Goal: Task Accomplishment & Management: Use online tool/utility

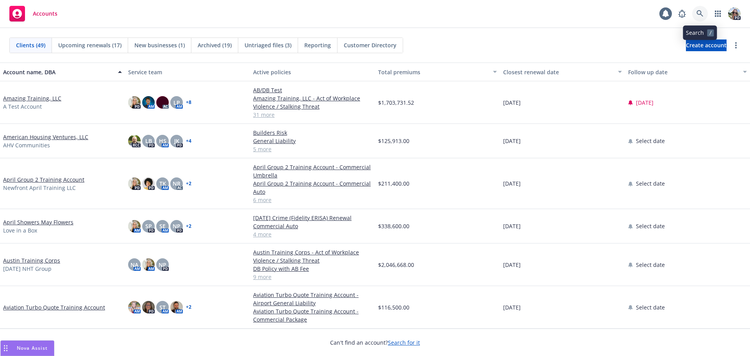
click at [700, 11] on icon at bounding box center [700, 13] width 7 height 7
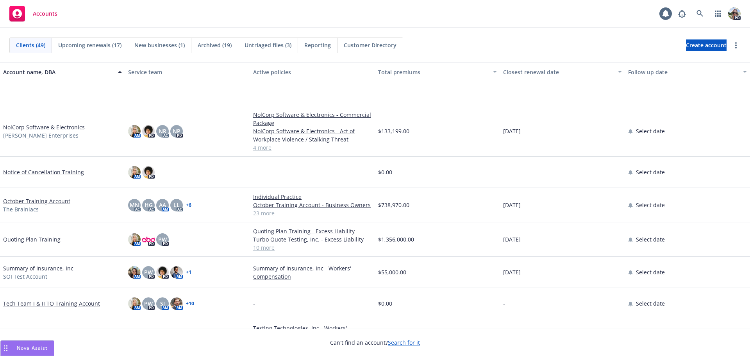
scroll to position [1325, 0]
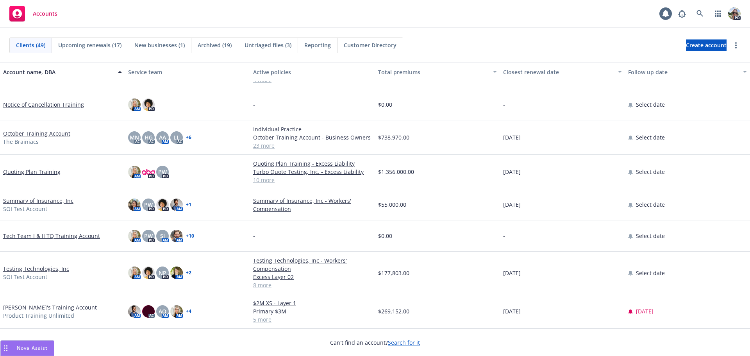
click at [7, 271] on link "Testing Technologies, Inc" at bounding box center [36, 269] width 66 height 8
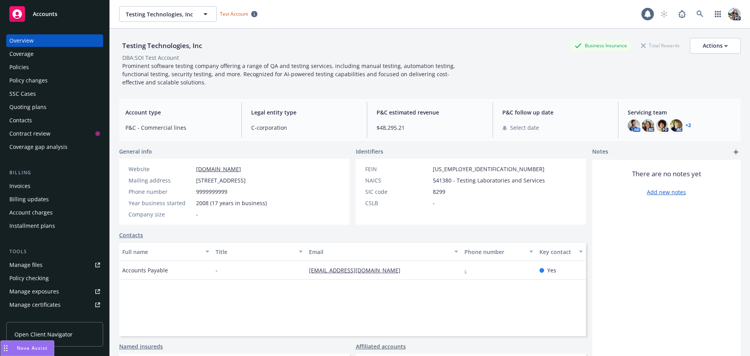
click at [27, 108] on div "Quoting plans" at bounding box center [27, 107] width 37 height 13
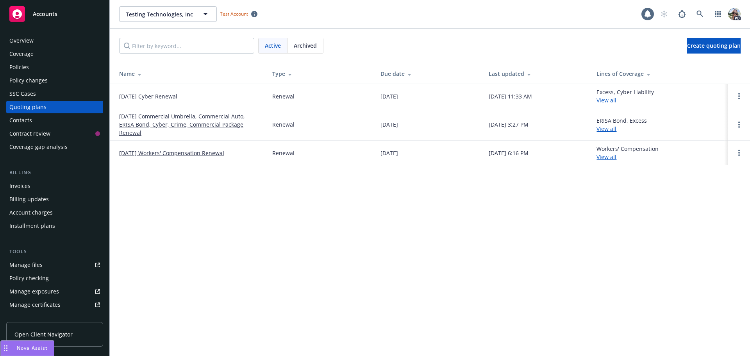
click at [148, 118] on link "[DATE] Commercial Umbrella, Commercial Auto, ERISA Bond, Cyber, Crime, Commerci…" at bounding box center [189, 124] width 141 height 25
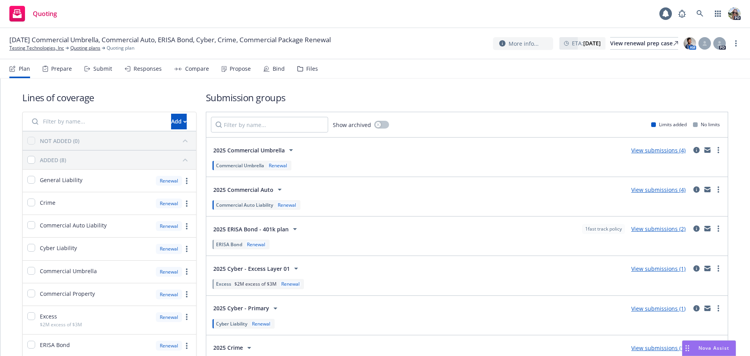
click at [104, 68] on div "Submit" at bounding box center [102, 69] width 19 height 6
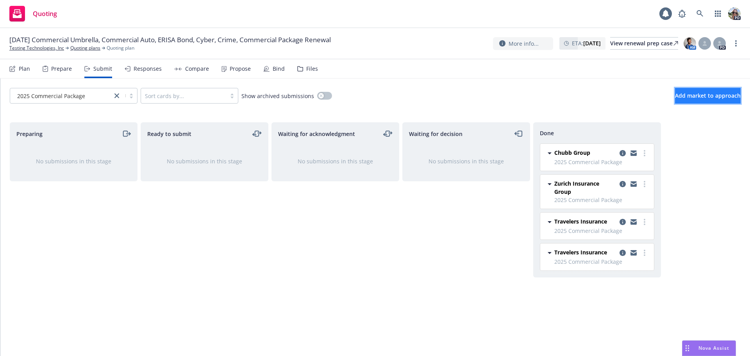
click at [716, 95] on span "Add market to approach" at bounding box center [708, 95] width 66 height 7
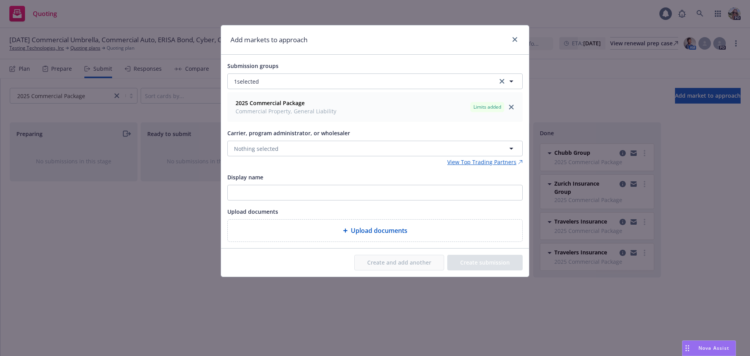
click at [452, 46] on div "Add markets to approach" at bounding box center [375, 39] width 308 height 29
click at [513, 41] on icon "close" at bounding box center [515, 39] width 5 height 5
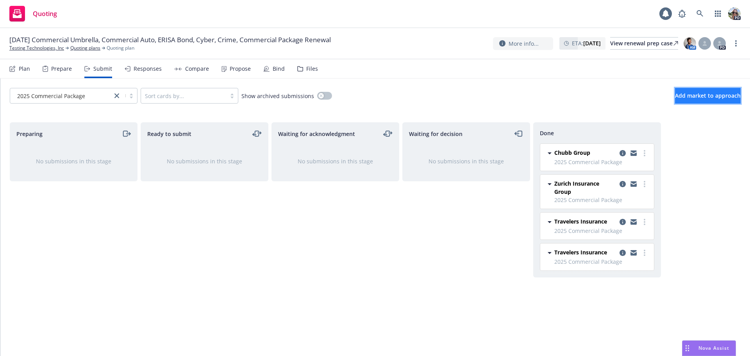
click at [686, 95] on span "Add market to approach" at bounding box center [708, 95] width 66 height 7
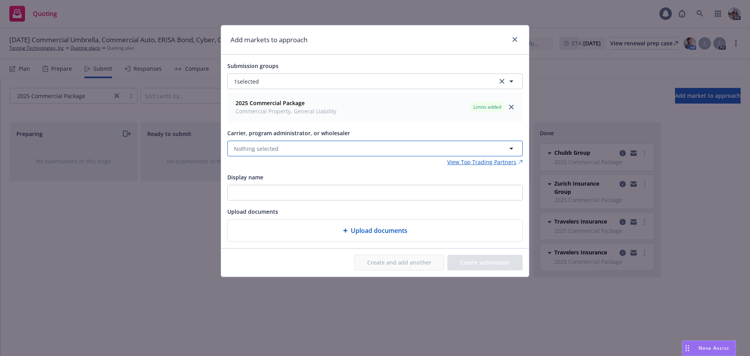
click at [247, 151] on span "Nothing selected" at bounding box center [256, 149] width 45 height 8
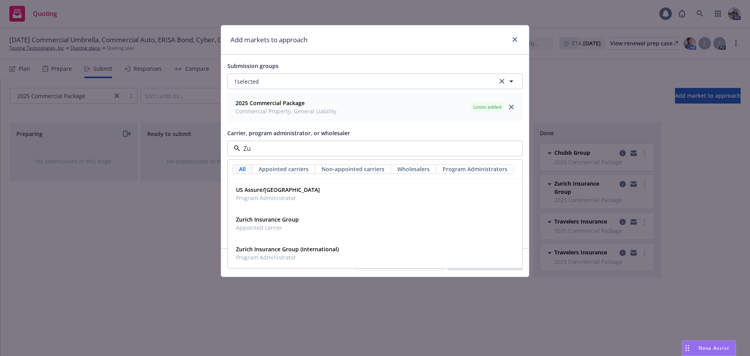
type input "Z"
type input "CNA"
click at [249, 191] on strong "CNA Insurance" at bounding box center [255, 189] width 39 height 7
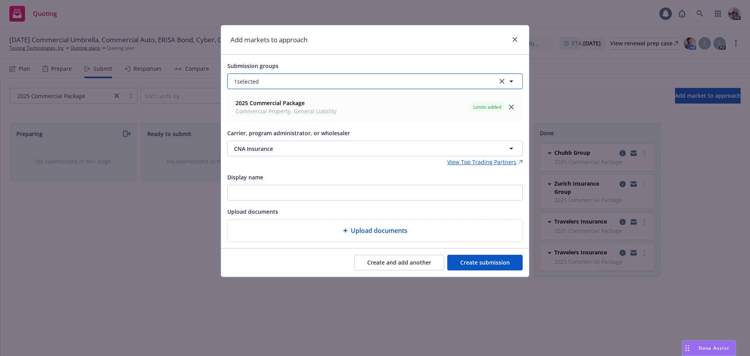
click at [263, 80] on button "1 selected" at bounding box center [374, 81] width 295 height 16
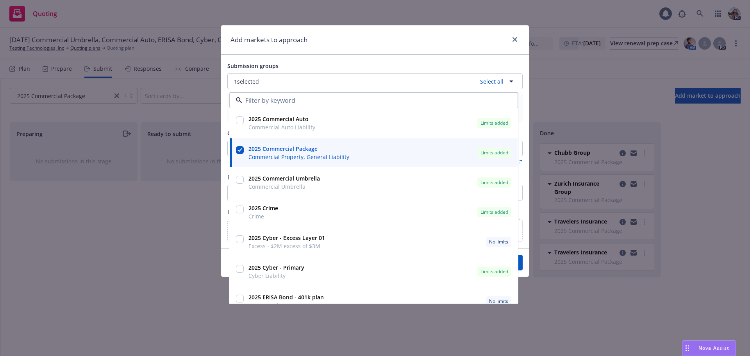
click at [239, 120] on input "checkbox" at bounding box center [240, 120] width 8 height 8
checkbox input "true"
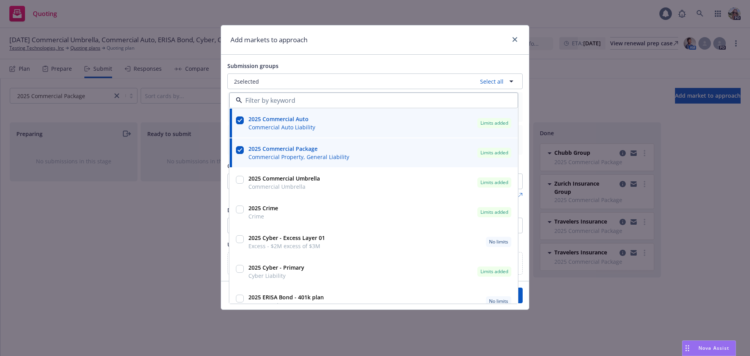
click at [240, 176] on input "checkbox" at bounding box center [240, 180] width 8 height 8
checkbox input "true"
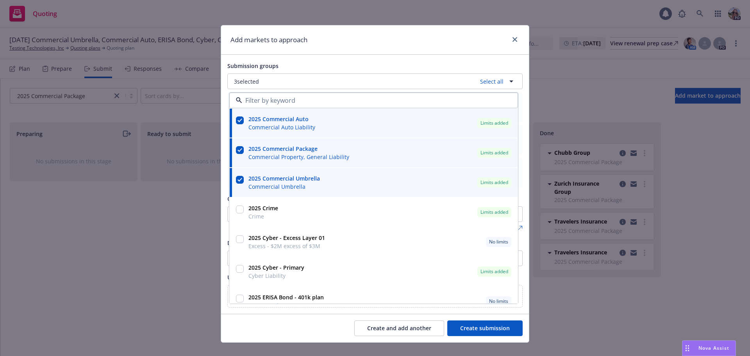
click at [461, 328] on button "Create submission" at bounding box center [484, 328] width 75 height 16
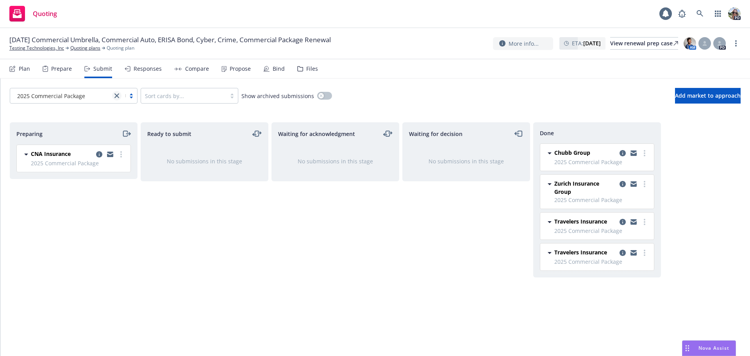
click at [113, 94] on link "close" at bounding box center [116, 95] width 9 height 9
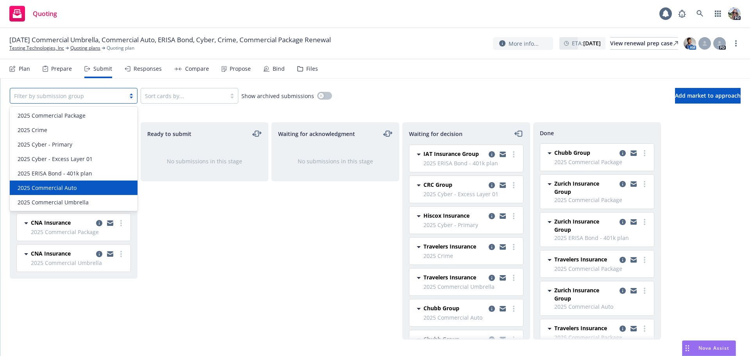
drag, startPoint x: 231, startPoint y: 273, endPoint x: 176, endPoint y: 265, distance: 55.2
click at [230, 272] on div "Ready to submit No submissions in this stage" at bounding box center [205, 230] width 128 height 217
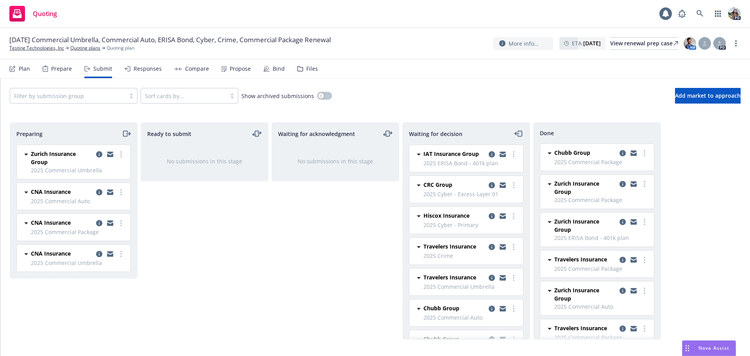
click at [27, 70] on div "Plan" at bounding box center [24, 69] width 11 height 6
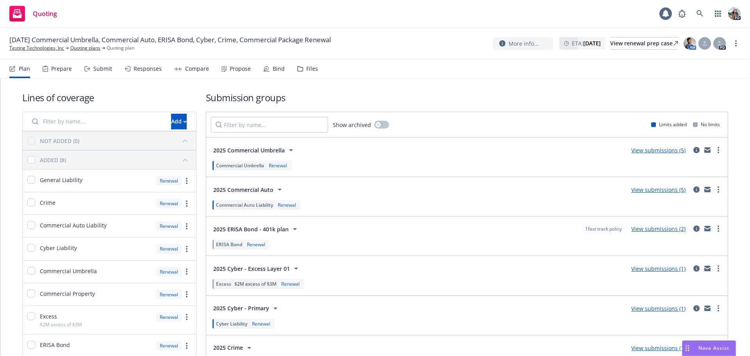
click at [656, 190] on link "View submissions (5)" at bounding box center [658, 189] width 54 height 7
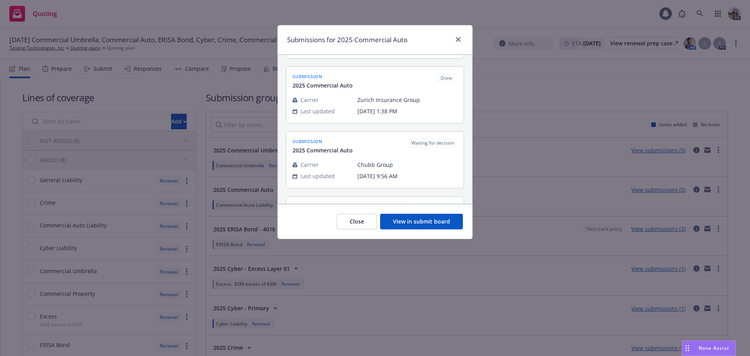
scroll to position [211, 0]
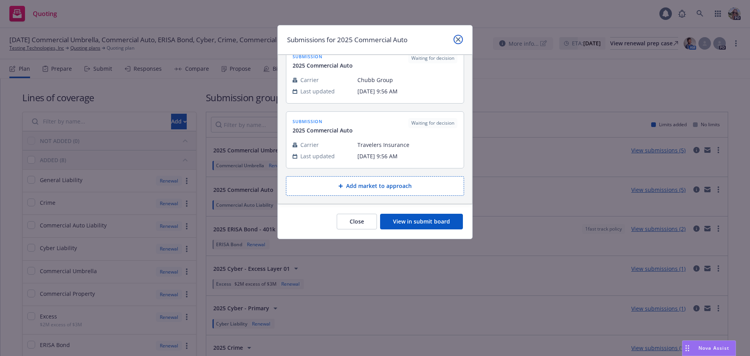
drag, startPoint x: 459, startPoint y: 39, endPoint x: 454, endPoint y: 37, distance: 5.1
click at [458, 39] on icon "close" at bounding box center [458, 39] width 5 height 5
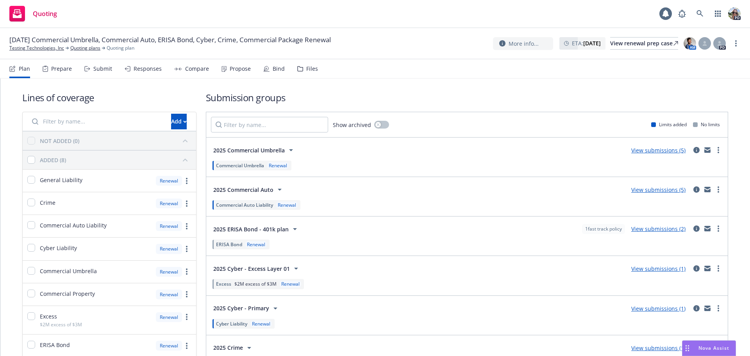
click at [97, 67] on div "Submit" at bounding box center [102, 69] width 19 height 6
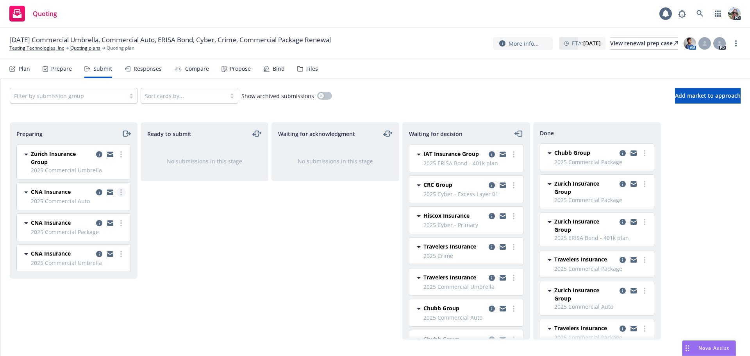
click at [120, 191] on icon "more" at bounding box center [121, 192] width 2 height 6
click at [675, 96] on span "Add market to approach" at bounding box center [708, 95] width 66 height 7
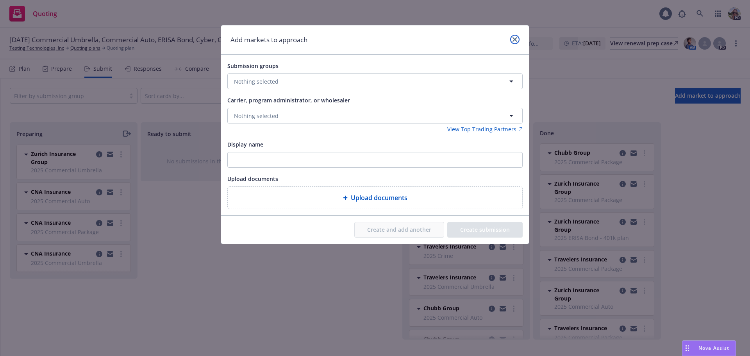
drag, startPoint x: 515, startPoint y: 40, endPoint x: 512, endPoint y: 30, distance: 10.5
click at [515, 40] on icon "close" at bounding box center [515, 39] width 5 height 5
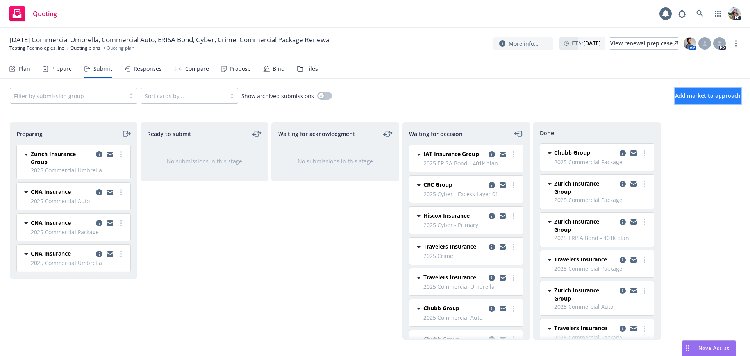
click at [675, 93] on span "Add market to approach" at bounding box center [708, 95] width 66 height 7
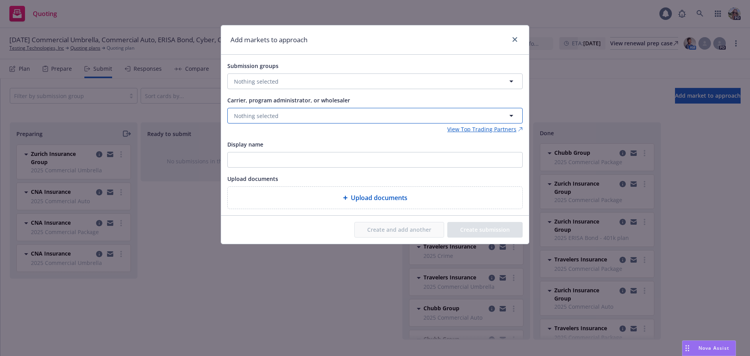
click at [252, 118] on span "Nothing selected" at bounding box center [256, 116] width 45 height 8
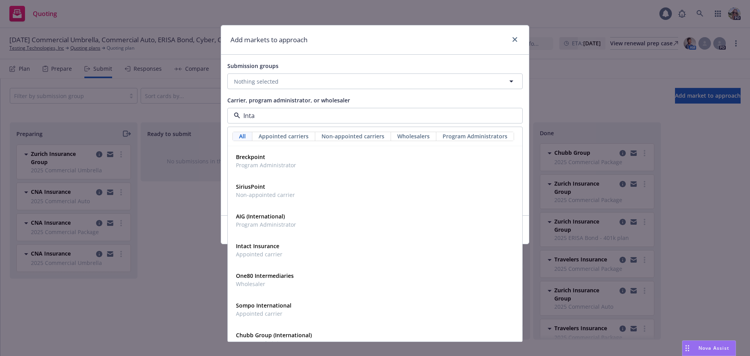
type input "Intac"
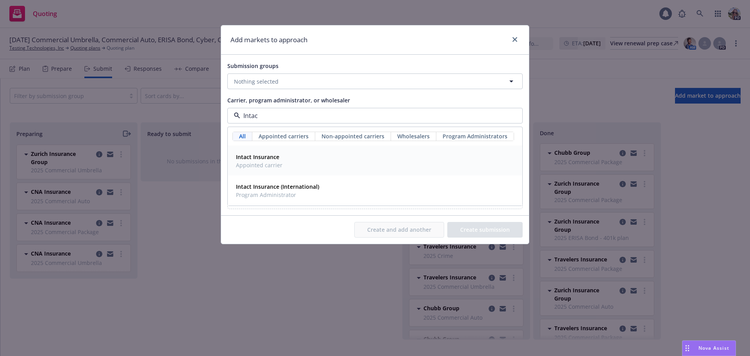
click at [272, 154] on strong "Intact Insurance" at bounding box center [257, 156] width 43 height 7
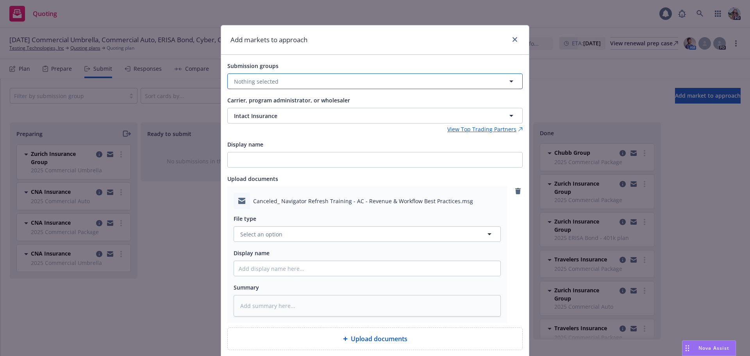
click at [259, 79] on span "Nothing selected" at bounding box center [256, 81] width 45 height 8
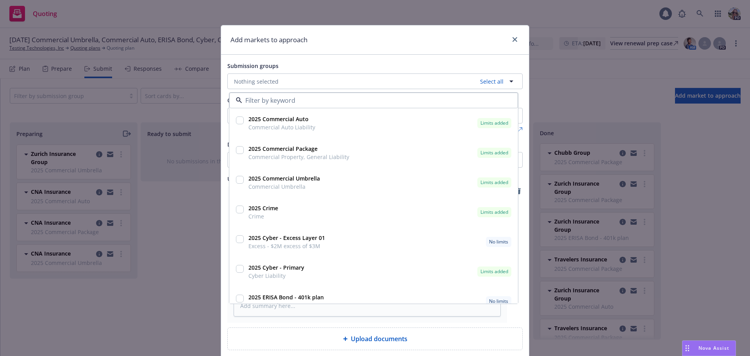
click at [237, 118] on input "checkbox" at bounding box center [240, 120] width 8 height 8
checkbox input "false"
type textarea "x"
checkbox input "true"
type textarea "x"
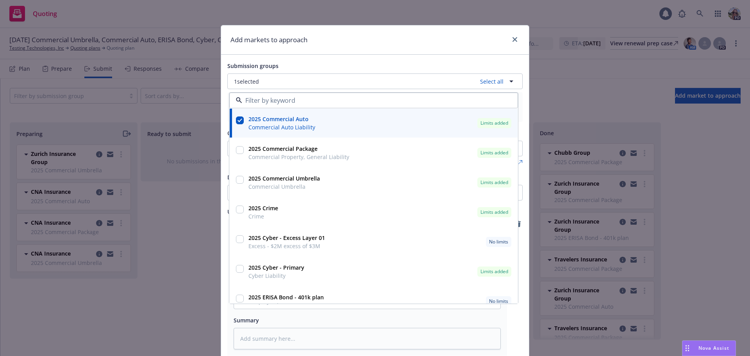
click at [236, 149] on input "checkbox" at bounding box center [240, 150] width 8 height 8
checkbox input "false"
type textarea "x"
checkbox input "true"
type textarea "x"
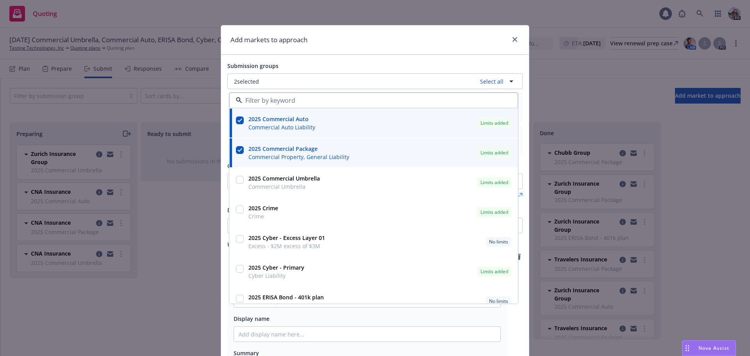
click at [237, 179] on input "checkbox" at bounding box center [240, 180] width 8 height 8
checkbox input "false"
type textarea "x"
checkbox input "true"
type textarea "x"
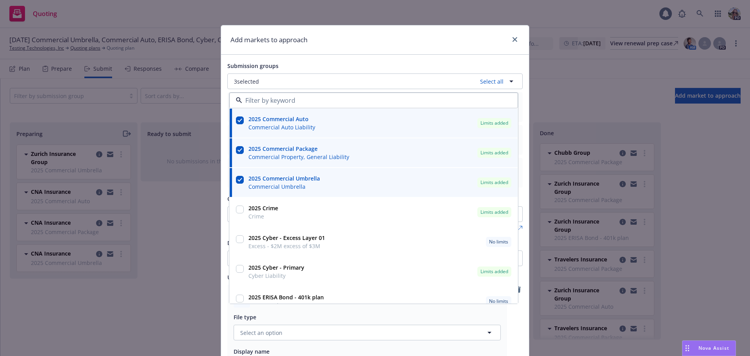
click at [290, 64] on div "Submission groups" at bounding box center [374, 65] width 295 height 9
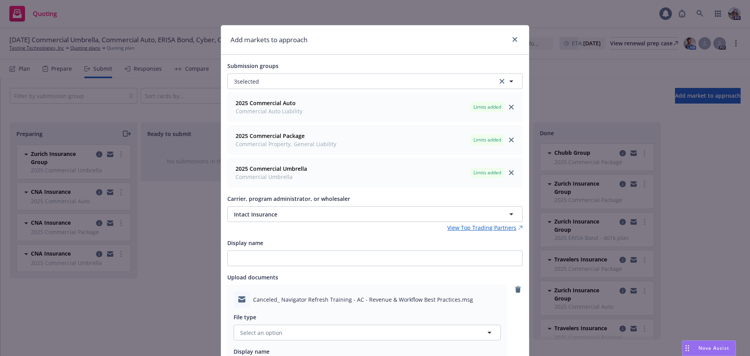
click at [450, 52] on div "Add markets to approach" at bounding box center [375, 39] width 308 height 29
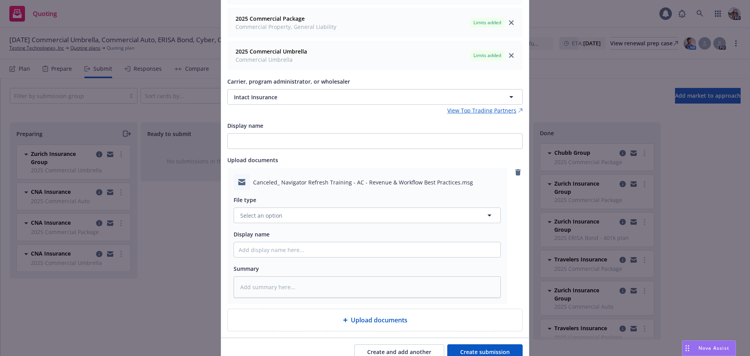
scroll to position [153, 0]
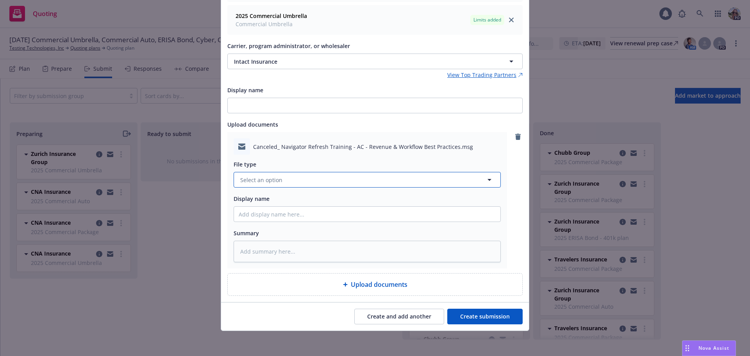
drag, startPoint x: 261, startPoint y: 180, endPoint x: 270, endPoint y: 178, distance: 9.2
click at [261, 179] on span "Select an option" at bounding box center [261, 180] width 42 height 8
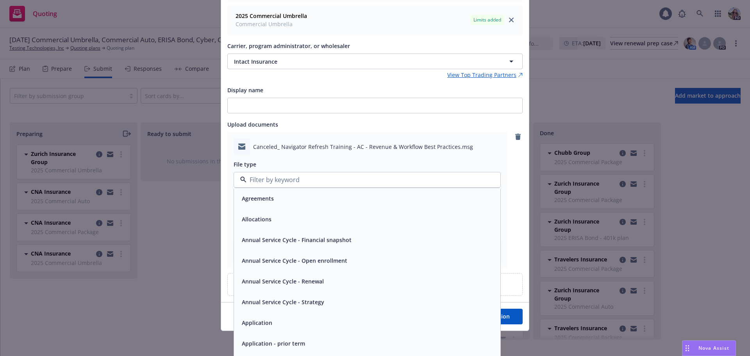
type input "e"
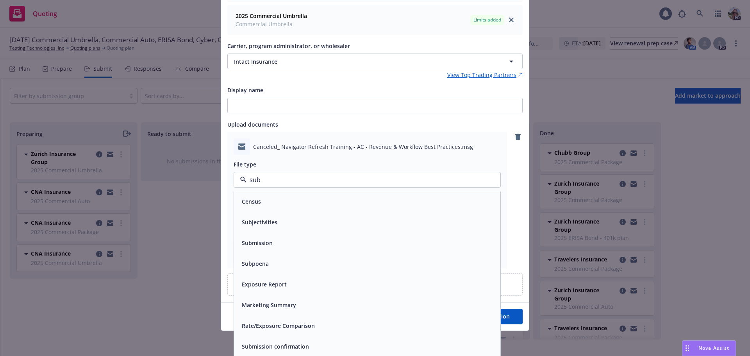
type input "subm"
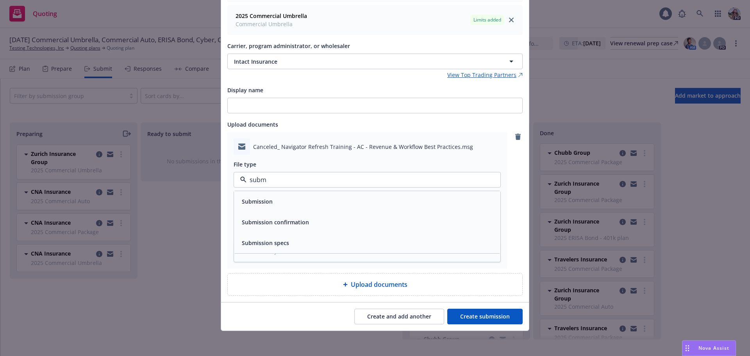
click at [278, 208] on div "Submission" at bounding box center [367, 201] width 267 height 21
click at [249, 214] on input "Display name" at bounding box center [367, 214] width 267 height 15
type textarea "x"
type input "2"
type textarea "x"
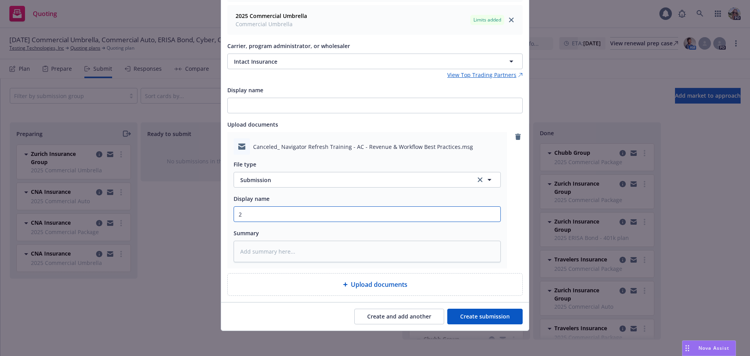
type input "25"
type textarea "x"
type input "25-"
type textarea "x"
type input "25-2"
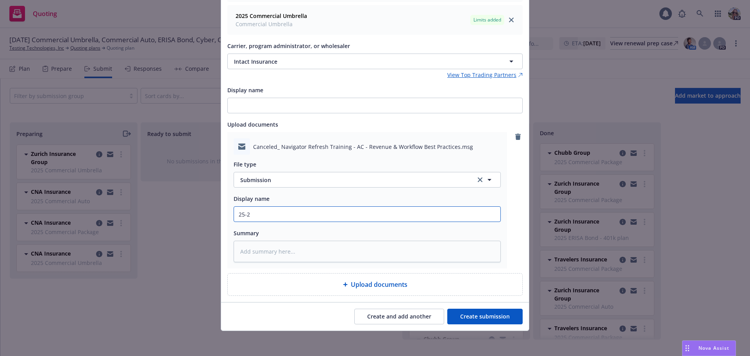
type textarea "x"
type input "25-26"
type textarea "x"
type input "25-26"
type textarea "x"
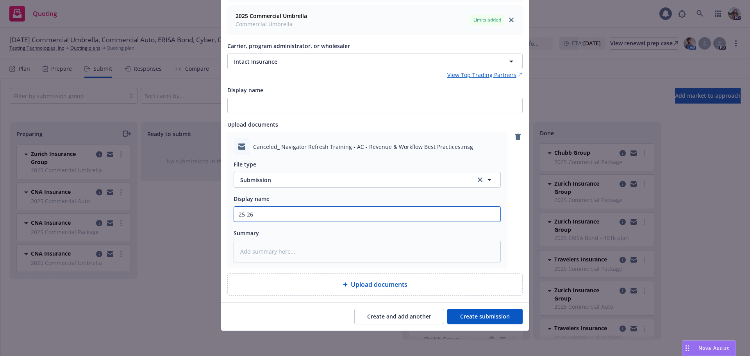
type input "25-26 A"
type textarea "x"
type input "25-26"
type textarea "x"
type input "25-26 P"
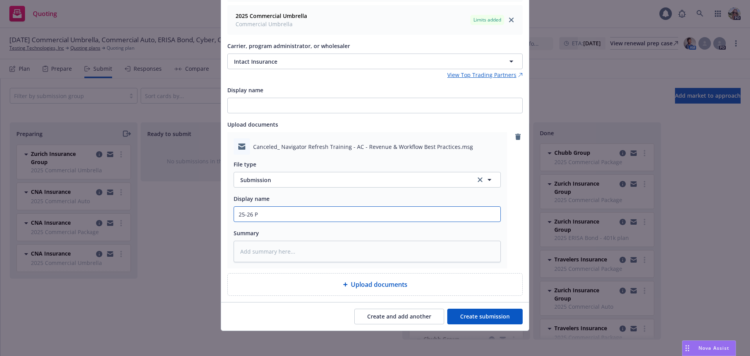
type textarea "x"
type input "25-26 PA"
type textarea "x"
type input "25-26 PACK"
type textarea "x"
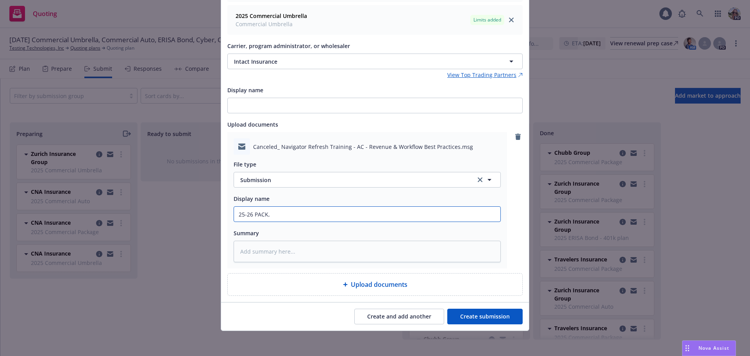
type input "25-26 PACK,"
type textarea "x"
type input "25-26 PACK, A"
type textarea "x"
type input "25-26 PACK, Au"
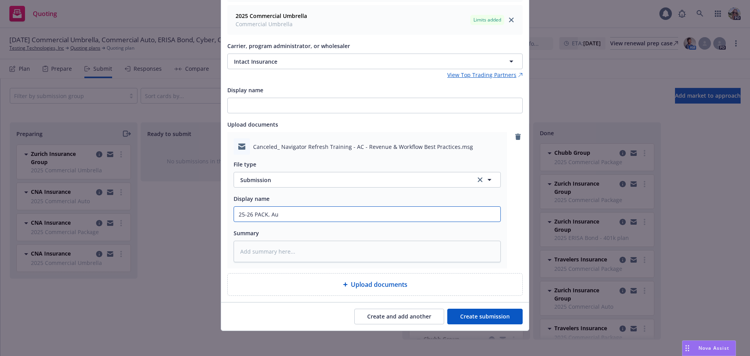
type textarea "x"
type input "25-26 PACK, Auto"
type textarea "x"
type input "25-26 PACK, Auto,"
type textarea "x"
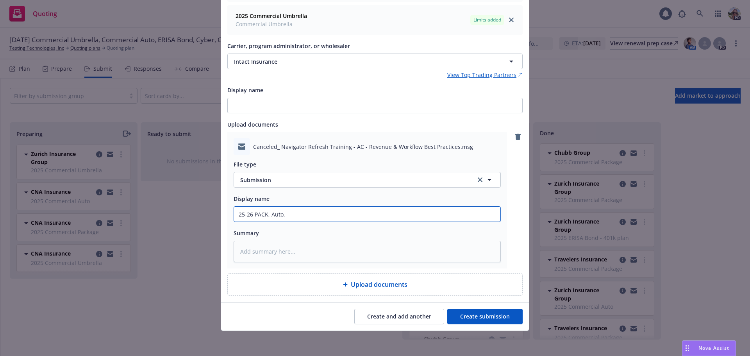
type input "25-26 PACK, Auto,"
type textarea "x"
type input "25-26 PACK, Auto, U"
type textarea "x"
type input "25-26 PACK, Auto, UMB"
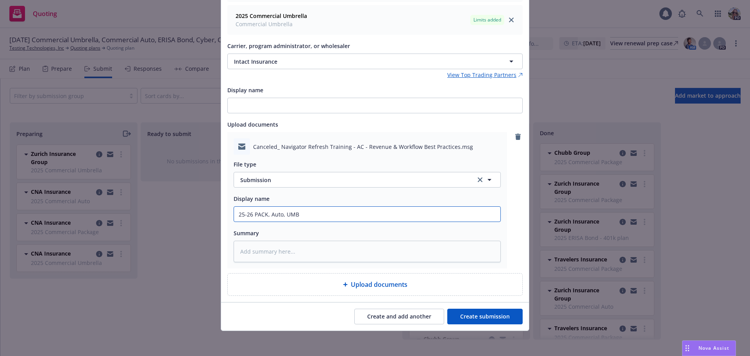
type textarea "x"
type input "25-26 PACK, Auto, UMB"
type textarea "x"
type input "25-26 PACK, Auto, UMB S"
type textarea "x"
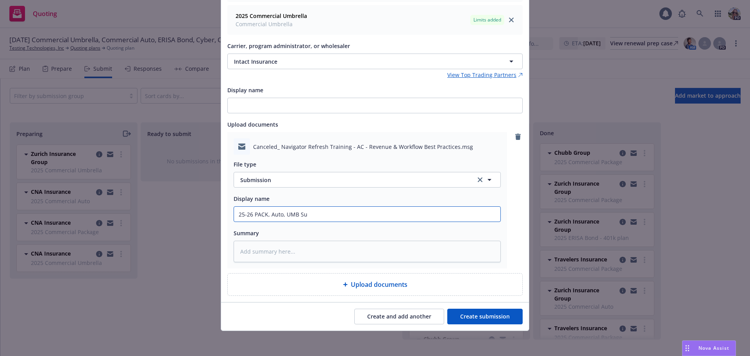
type input "25-26 PACK, Auto, UMB Sub"
type textarea "x"
type input "25-26 PACK, Auto, UMB Subm"
type textarea "x"
type input "25-26 PACK, Auto, UMB Submi"
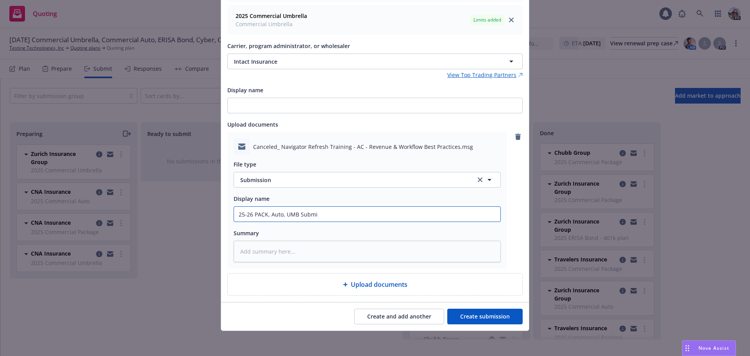
type textarea "x"
type input "25-26 PACK, Auto, UMB Submis"
type textarea "x"
type input "25-26 PACK, Auto, UMB Submiss"
type textarea "x"
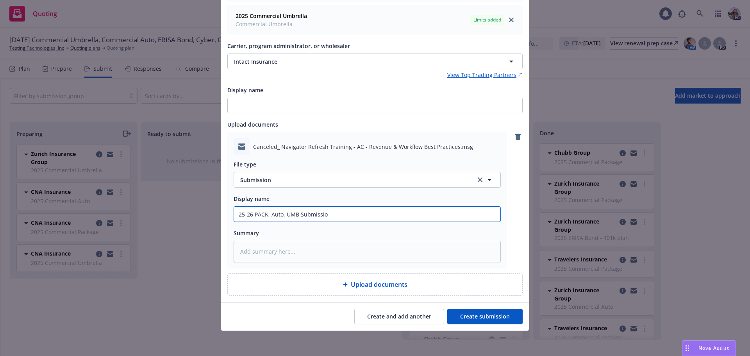
type input "25-26 PACK, Auto, UMB Submission"
type textarea "x"
type input "25-26 PACK, Auto, UMB Submission"
type textarea "x"
type input "25-26 PACK, Auto, UMB Submission -"
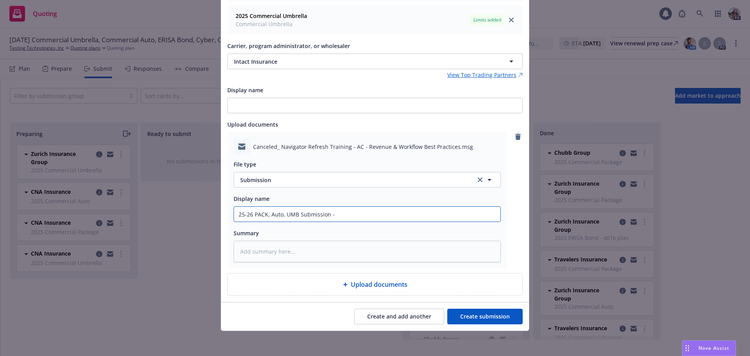
type textarea "x"
type input "25-26 PACK, Auto, UMB Submission - I"
type textarea "x"
type input "25-26 PACK, Auto, UMB Submission - In"
type textarea "x"
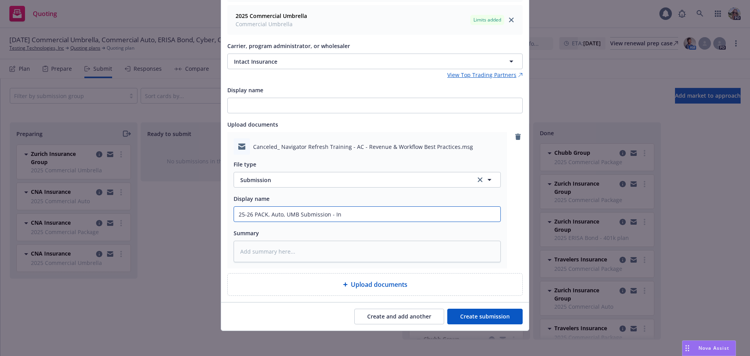
type input "25-26 PACK, Auto, UMB Submission - Int"
type textarea "x"
type input "25-26 PACK, Auto, UMB Submission - Inta"
type textarea "x"
type input "25-26 PACK, Auto, UMB Submission - Intact"
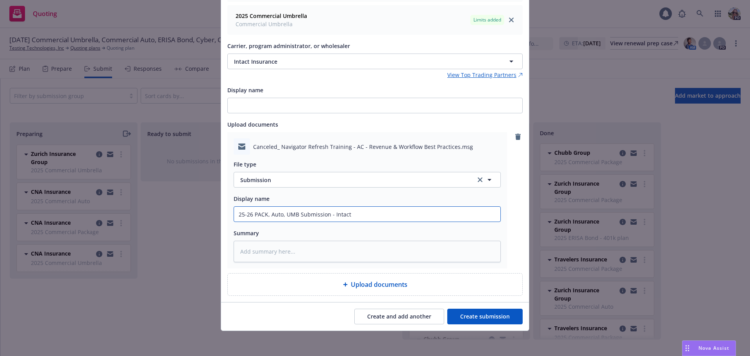
type textarea "x"
type input "25-26 PACK, Auto, UMB Submission - Intact"
click at [469, 313] on button "Create submission" at bounding box center [484, 317] width 75 height 16
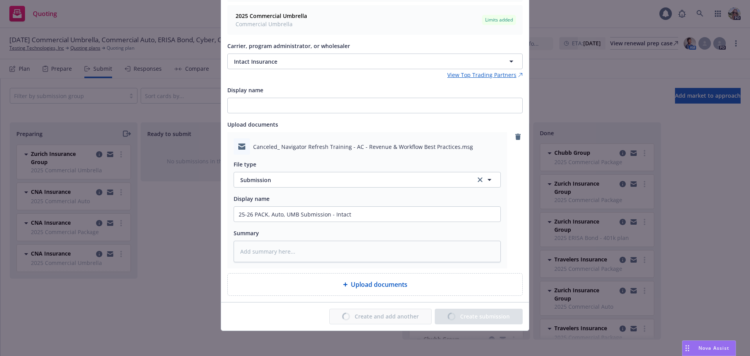
type textarea "x"
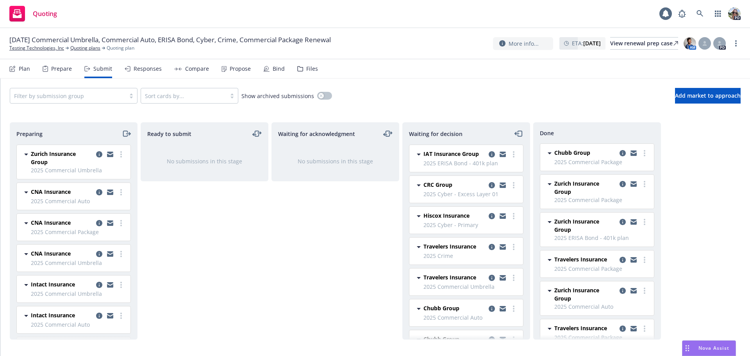
scroll to position [32, 0]
click at [116, 251] on link "more" at bounding box center [120, 253] width 9 height 9
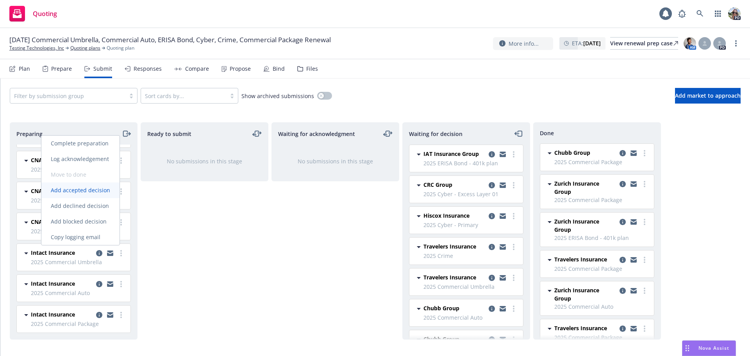
click at [64, 193] on span "Add accepted decision" at bounding box center [80, 189] width 78 height 7
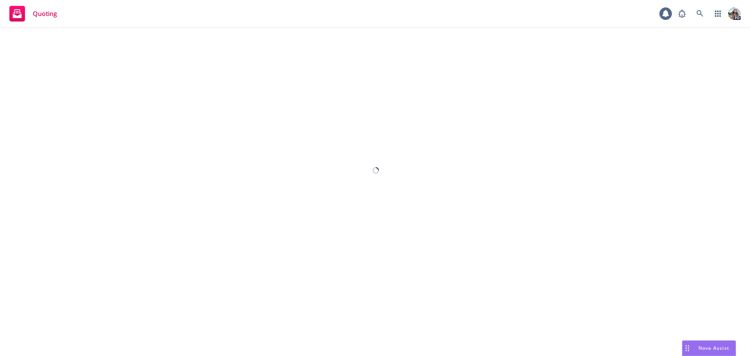
select select "12"
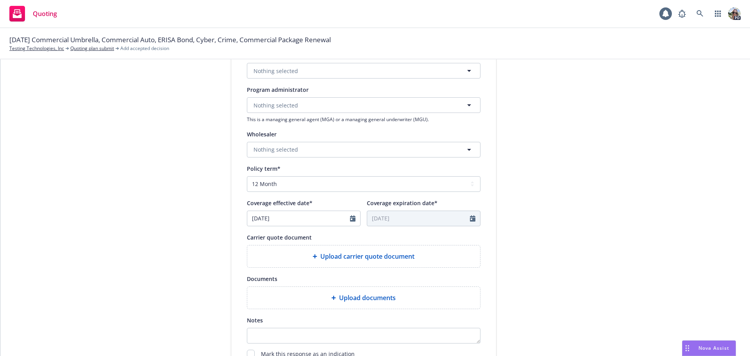
scroll to position [210, 0]
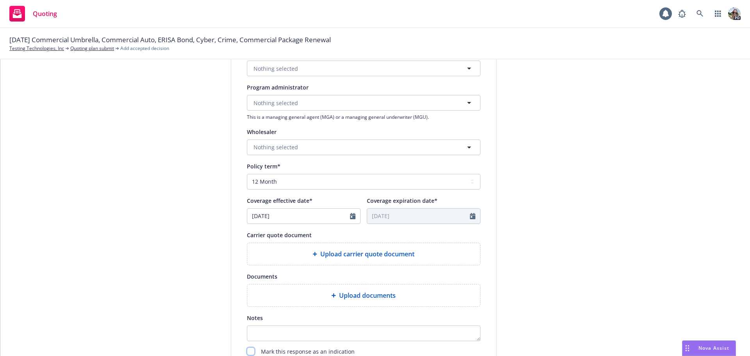
click at [247, 352] on input "checkbox" at bounding box center [251, 351] width 8 height 8
checkbox input "true"
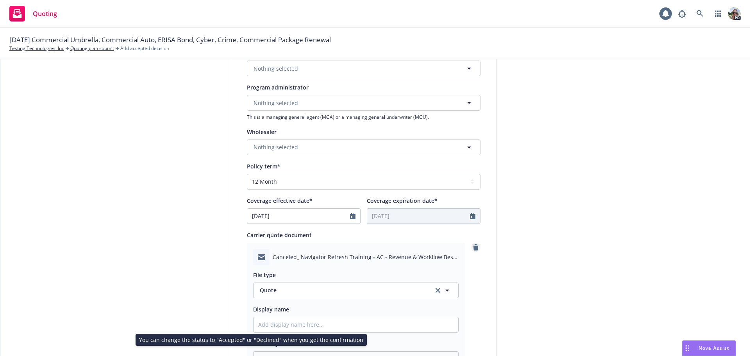
click at [473, 247] on icon "remove" at bounding box center [475, 247] width 5 height 6
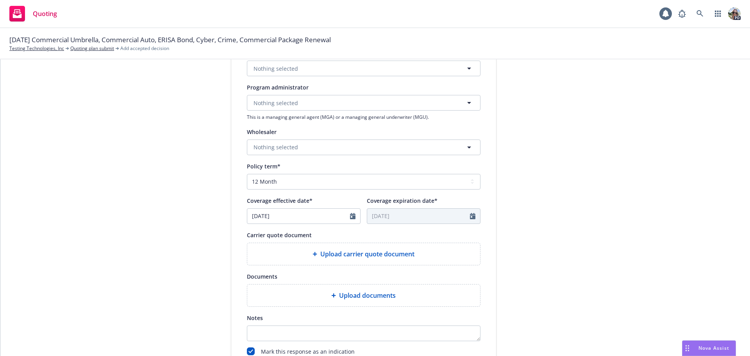
type textarea "x"
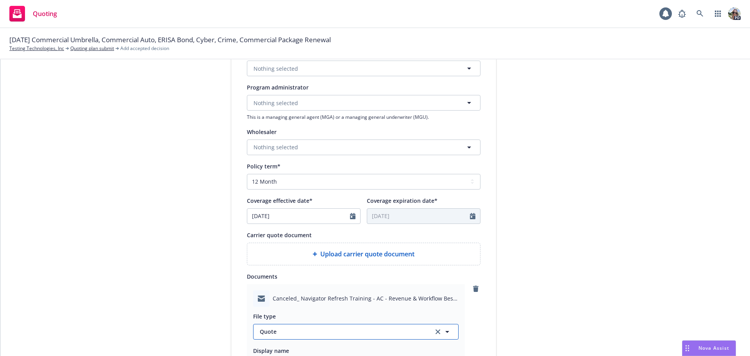
click at [293, 331] on span "Quote" at bounding box center [342, 331] width 165 height 8
type input "indi"
type textarea "x"
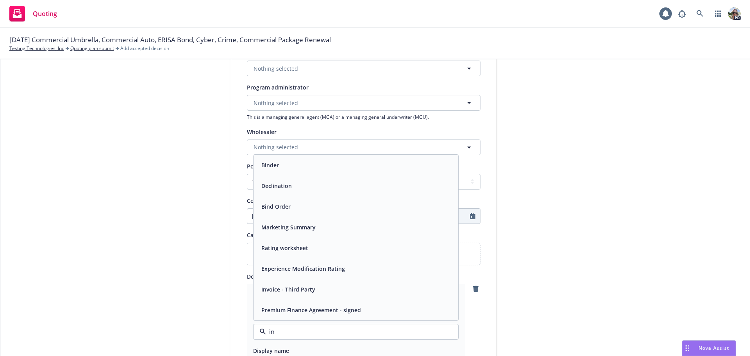
type input "i"
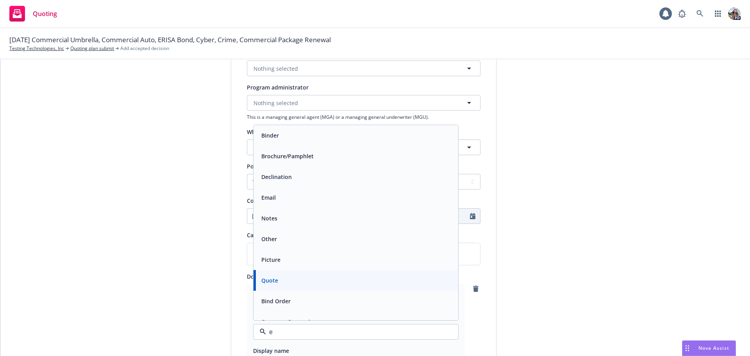
type input "em"
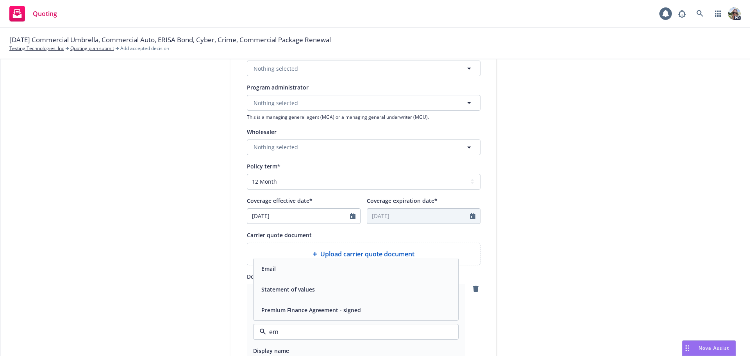
click at [286, 270] on div "Email" at bounding box center [355, 268] width 195 height 11
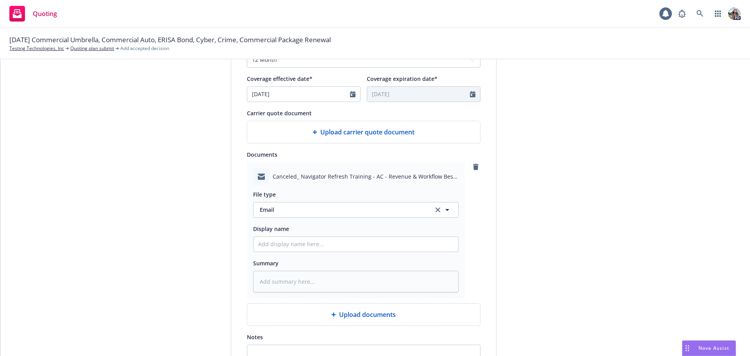
scroll to position [333, 0]
click at [272, 246] on input "Display name" at bounding box center [356, 243] width 205 height 15
type textarea "x"
type input "2"
type textarea "x"
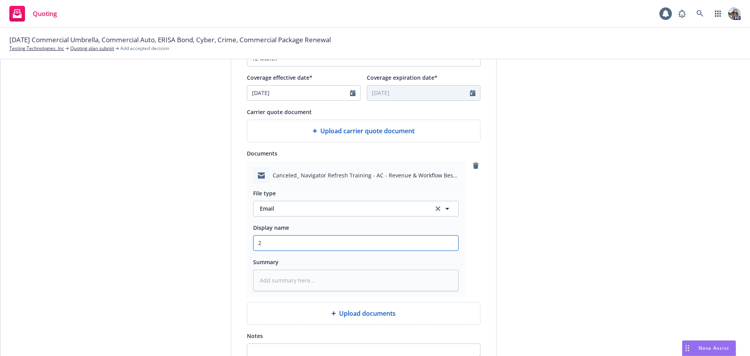
type input "25"
type textarea "x"
type input "25-"
type textarea "x"
type input "25-2"
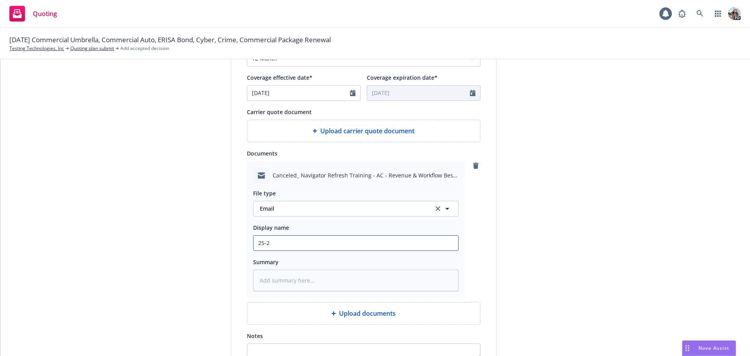
type textarea "x"
type input "25-26"
type textarea "x"
type input "25-26"
type textarea "x"
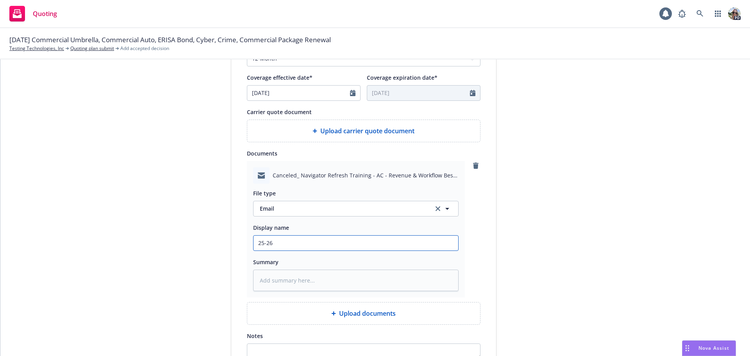
type input "25-26 U"
type textarea "x"
type input "25-26 UM"
type textarea "x"
type input "25-26 UMB"
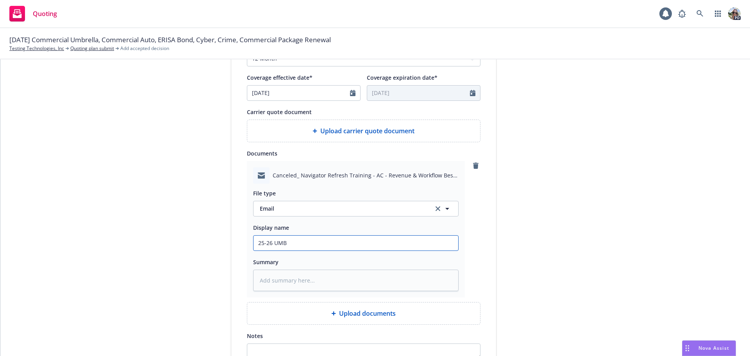
type textarea "x"
type input "25-26 UMB"
type textarea "x"
type input "25-26 UMB I"
type textarea "x"
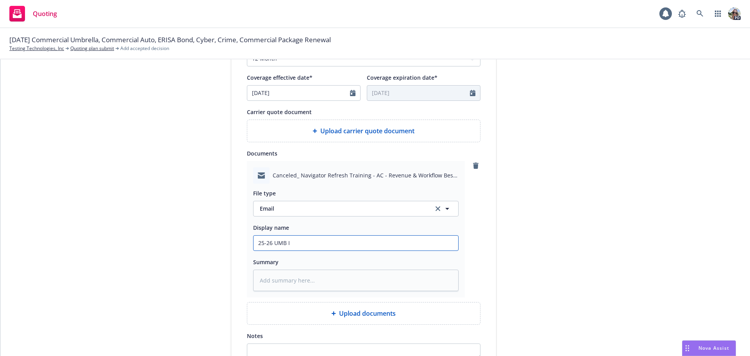
type input "25-26 UMB In"
type textarea "x"
type input "25-26 UMB Ind"
type textarea "x"
type input "25-26 UMB Indi"
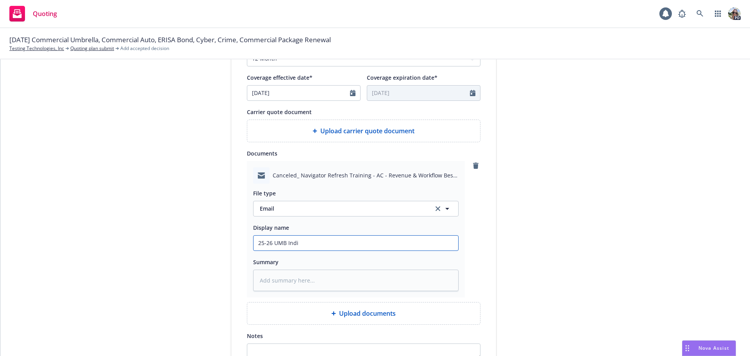
type textarea "x"
type input "25-26 UMB Indic"
type textarea "x"
type input "25-26 UMB Indica"
type textarea "x"
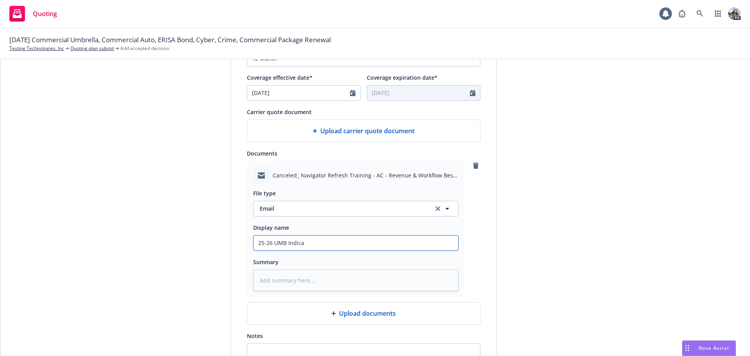
type input "25-26 UMB Indicat"
type textarea "x"
type input "25-26 UMB Indicatio"
type textarea "x"
type input "25-26 UMB Indication"
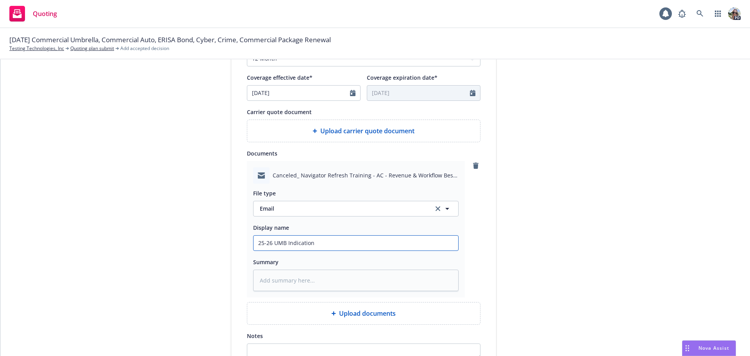
type textarea "x"
type input "25-26 UMB Indication"
type textarea "x"
type input "25-26 UMB Indication -"
type textarea "x"
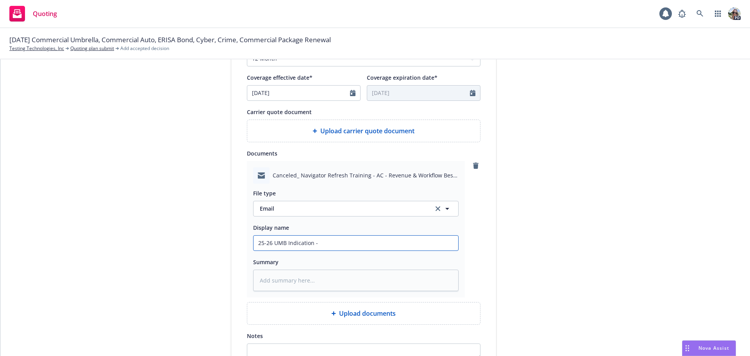
type input "25-26 UMB Indication -"
type textarea "x"
type input "25-26 UMB Indication - I"
type textarea "x"
type input "25-26 UMB Indication - In"
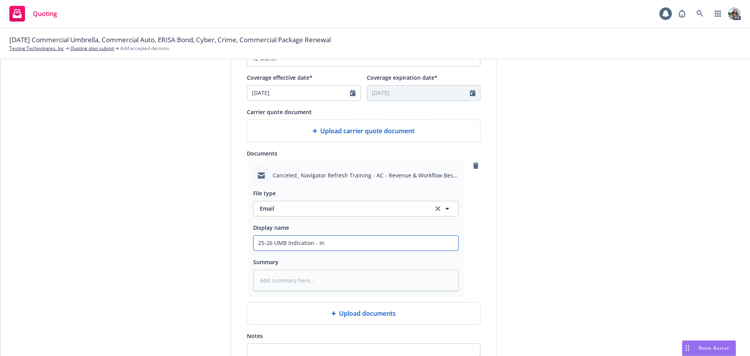
type textarea "x"
type input "25-26 UMB Indication - Int"
type textarea "x"
type input "25-26 UMB Indication - Inta"
type textarea "x"
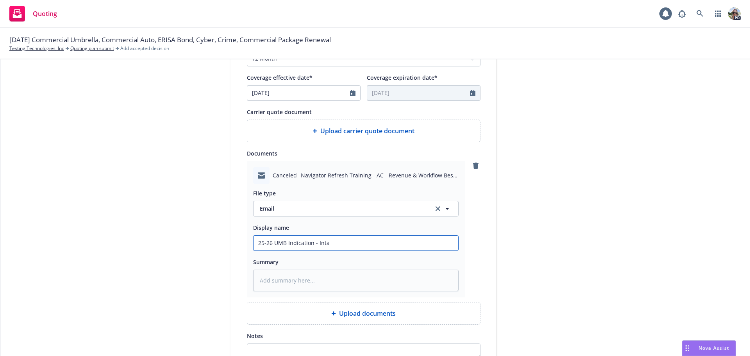
type input "25-26 UMB Indication - Intac"
type textarea "x"
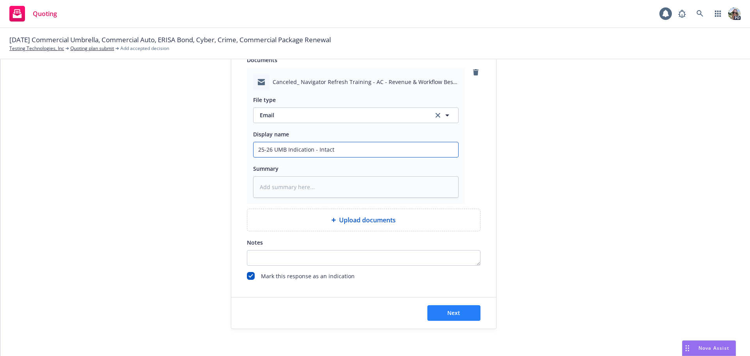
type input "25-26 UMB Indication - Intact"
click at [443, 312] on button "Next" at bounding box center [453, 313] width 53 height 16
type textarea "x"
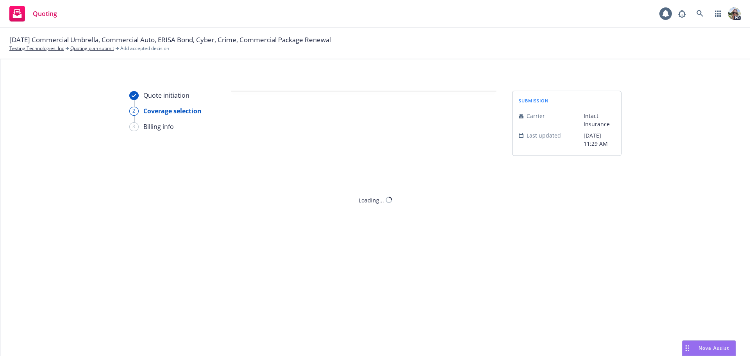
scroll to position [0, 0]
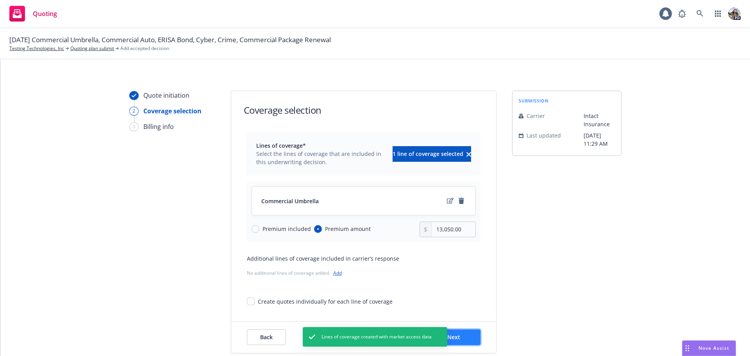
click at [465, 341] on button "Next" at bounding box center [453, 337] width 53 height 16
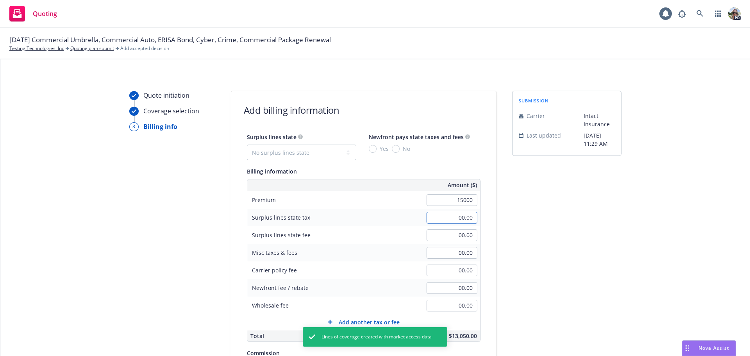
type input "15,000.00"
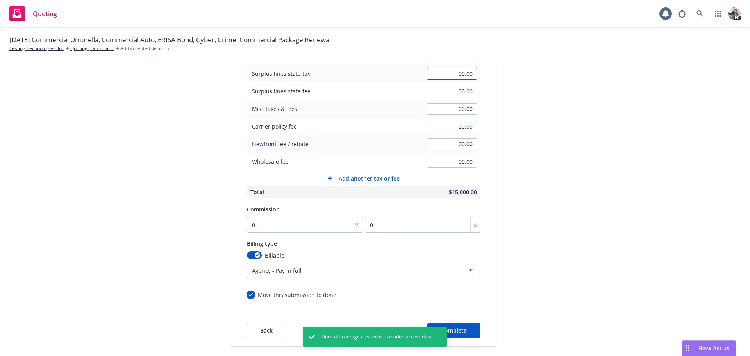
scroll to position [145, 0]
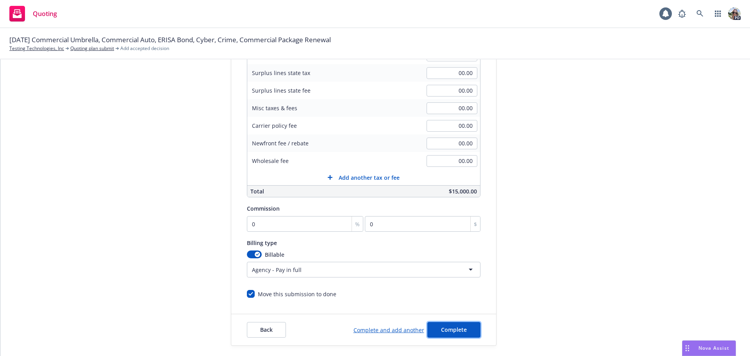
click at [467, 327] on button "Complete" at bounding box center [453, 330] width 53 height 16
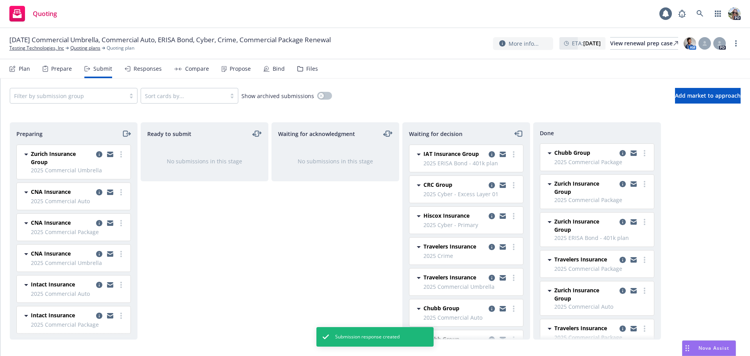
click at [140, 70] on div "Responses" at bounding box center [148, 69] width 28 height 6
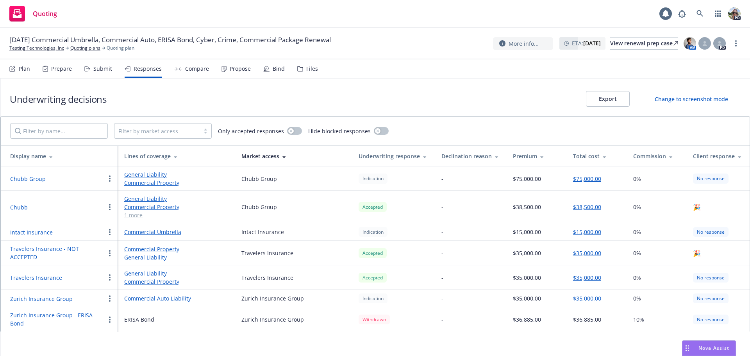
click at [109, 233] on icon "button" at bounding box center [110, 232] width 2 height 6
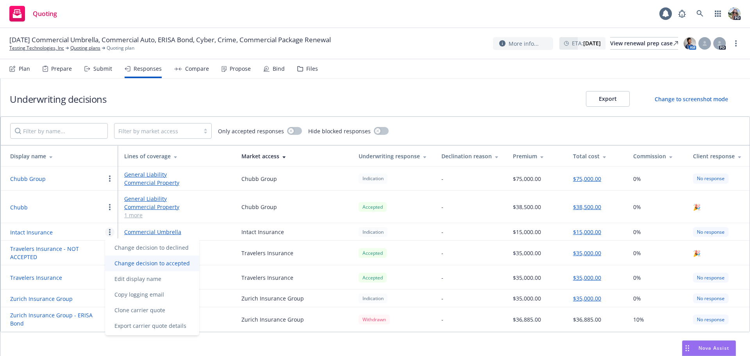
click at [119, 263] on span "Change decision to accepted" at bounding box center [152, 262] width 94 height 7
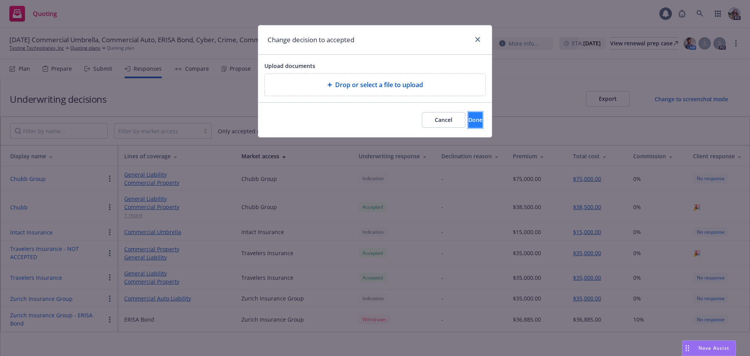
click at [469, 119] on span "Done" at bounding box center [476, 119] width 14 height 7
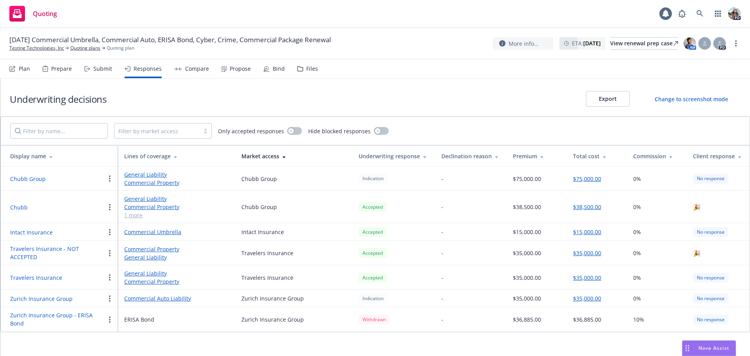
click at [166, 232] on link "Commercial Umbrella" at bounding box center [176, 232] width 105 height 8
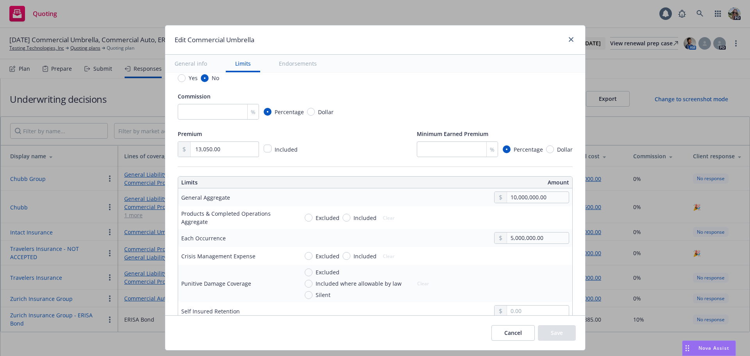
scroll to position [150, 0]
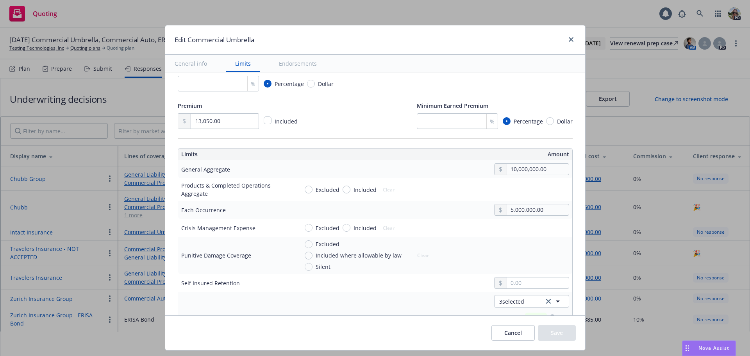
click at [680, 79] on div "Edit Commercial Umbrella General info Limits Endorsements Display name Coverage…" at bounding box center [375, 178] width 750 height 356
click at [569, 41] on icon "close" at bounding box center [571, 39] width 5 height 5
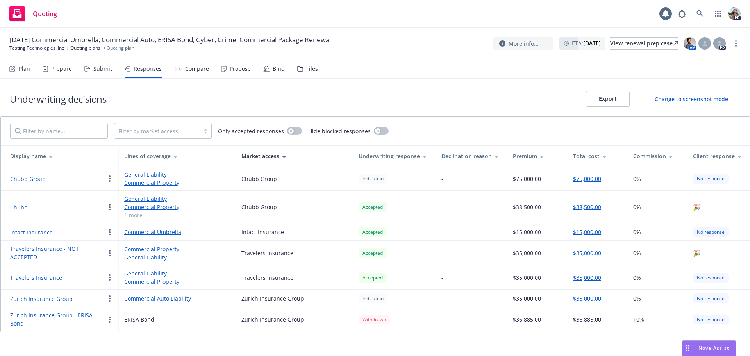
click at [183, 63] on div "Compare" at bounding box center [191, 68] width 35 height 19
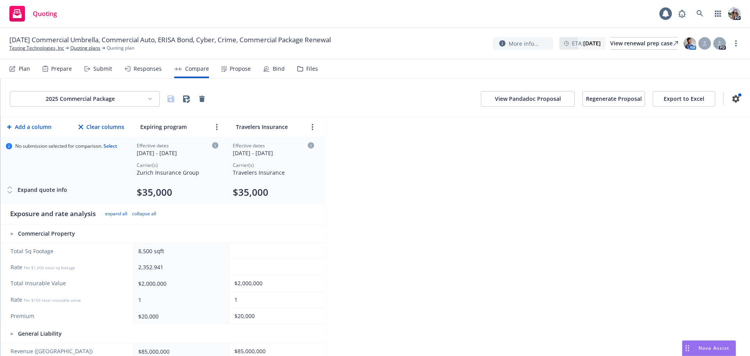
click at [143, 67] on div "Responses" at bounding box center [148, 69] width 28 height 6
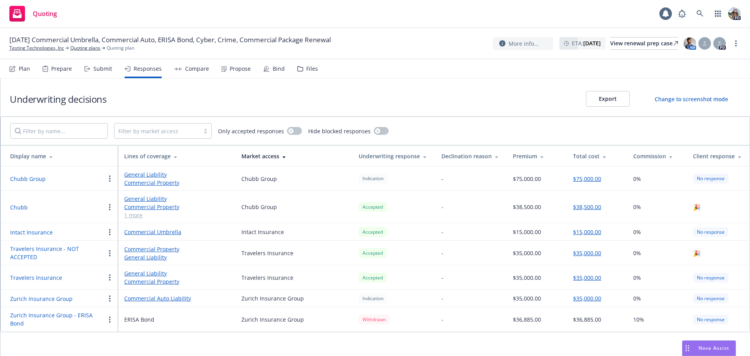
click at [142, 233] on link "Commercial Umbrella" at bounding box center [176, 232] width 105 height 8
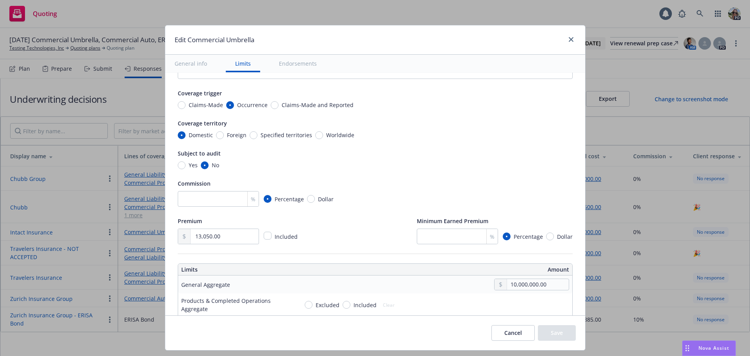
scroll to position [23, 0]
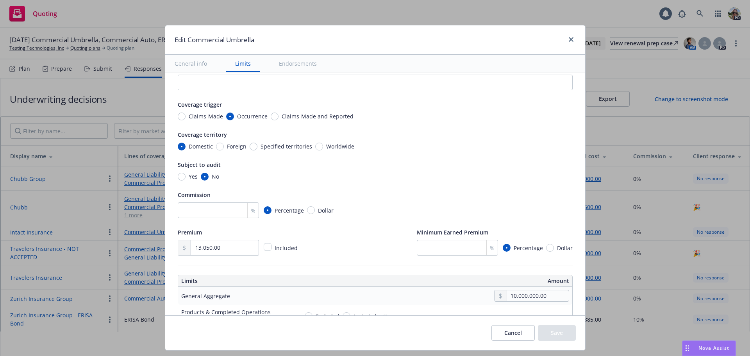
type textarea "x"
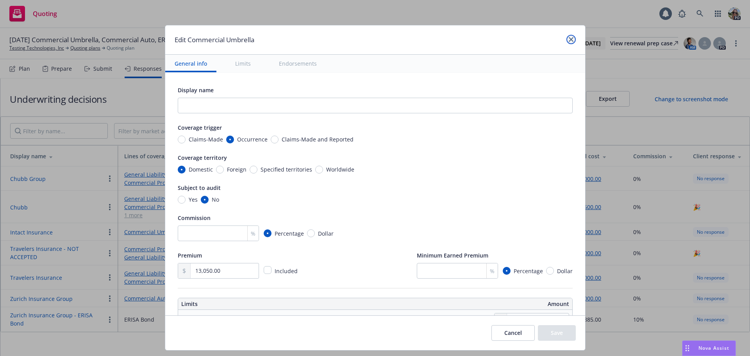
click at [569, 41] on icon "close" at bounding box center [571, 39] width 5 height 5
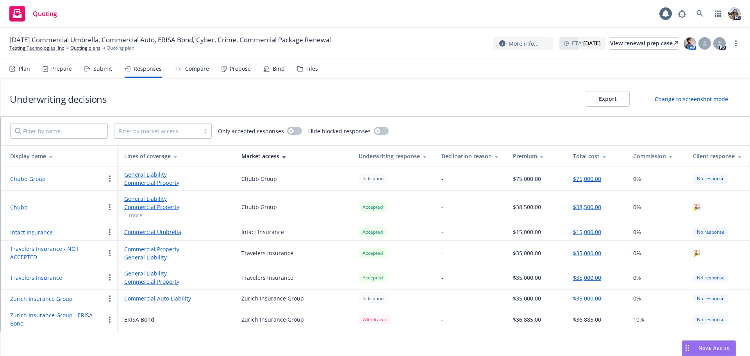
click at [196, 63] on div "Compare" at bounding box center [191, 68] width 35 height 19
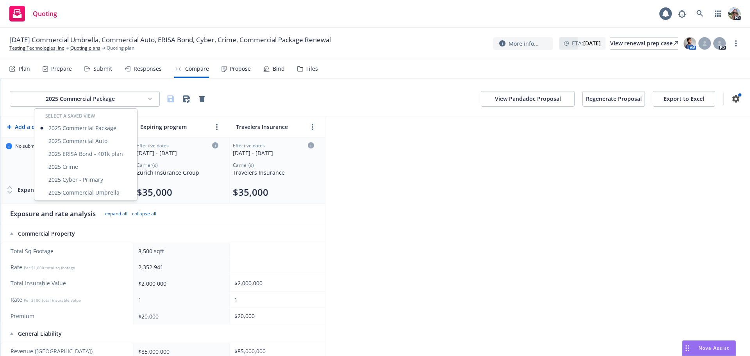
click at [119, 100] on html "Quoting 1 PD [DATE] Commercial Umbrella, Commercial Auto, ERISA Bond, Cyber, Cr…" at bounding box center [375, 178] width 750 height 356
click at [63, 190] on div "2025 Commercial Umbrella" at bounding box center [86, 192] width 100 height 13
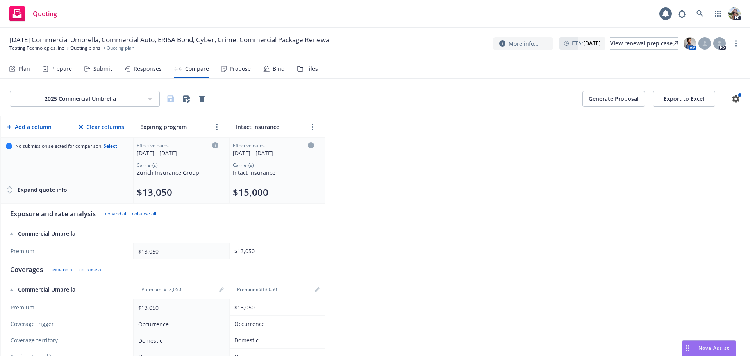
click at [590, 97] on button "Generate Proposal" at bounding box center [614, 99] width 63 height 16
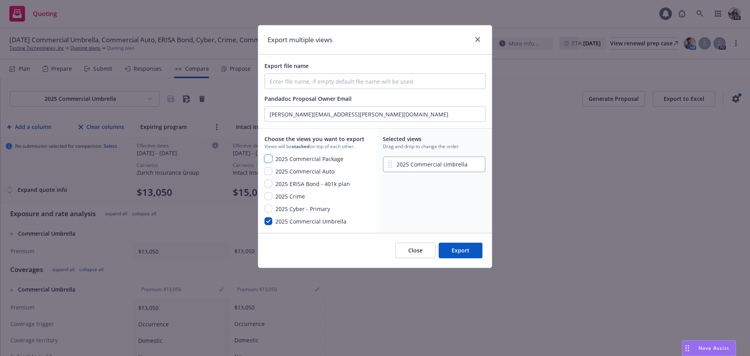
click at [267, 157] on input "checkbox" at bounding box center [269, 159] width 8 height 8
checkbox input "true"
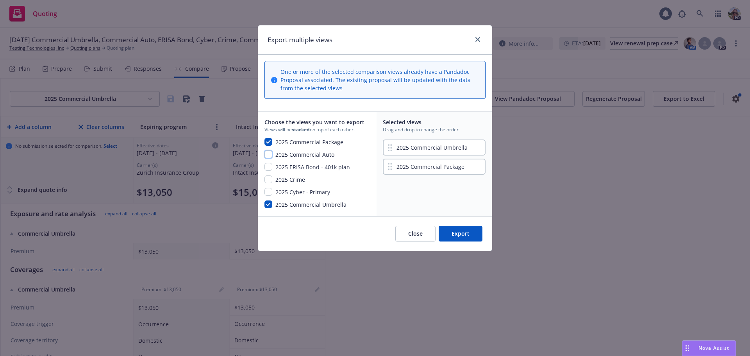
click at [268, 153] on input "checkbox" at bounding box center [269, 154] width 8 height 8
checkbox input "true"
click at [267, 191] on input "checkbox" at bounding box center [269, 192] width 8 height 8
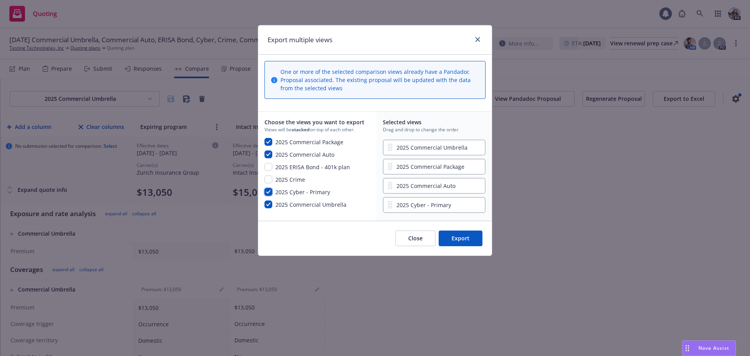
click at [268, 193] on input "checkbox" at bounding box center [269, 192] width 8 height 8
checkbox input "false"
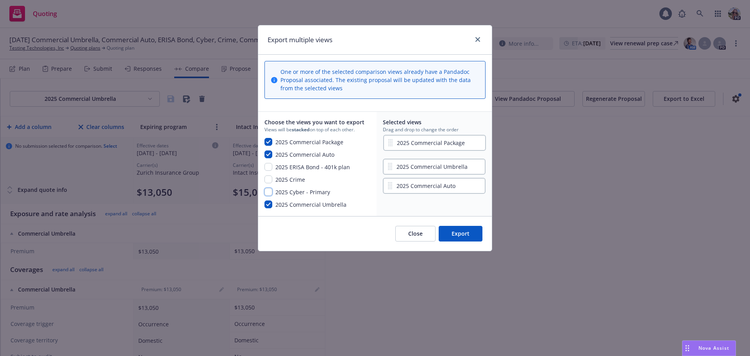
drag, startPoint x: 416, startPoint y: 172, endPoint x: 416, endPoint y: 146, distance: 25.8
click at [416, 146] on div "2025 Commercial Umbrella 2025 Commercial Package 2025 Commercial Auto" at bounding box center [434, 157] width 103 height 38
drag, startPoint x: 422, startPoint y: 188, endPoint x: 418, endPoint y: 165, distance: 23.5
click at [418, 165] on div "2025 Commercial Package 2025 Commercial Umbrella 2025 Commercial Auto" at bounding box center [434, 157] width 103 height 38
click at [460, 234] on button "Export" at bounding box center [461, 234] width 44 height 16
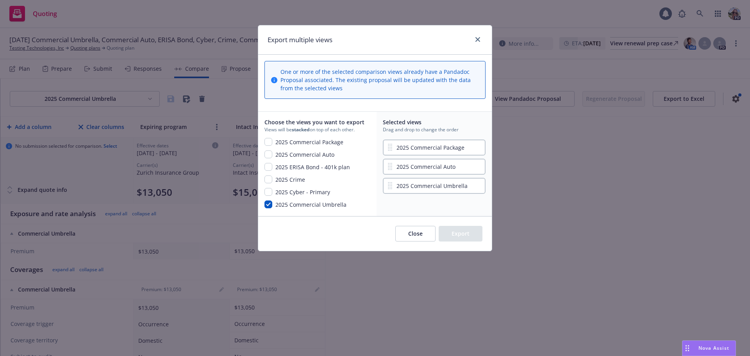
checkbox input "false"
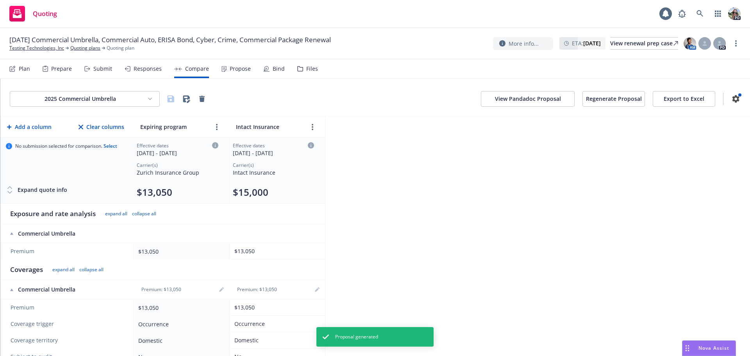
click at [495, 101] on button "View Pandadoc Proposal" at bounding box center [528, 99] width 94 height 16
click at [683, 100] on button "Export to Excel" at bounding box center [684, 99] width 63 height 16
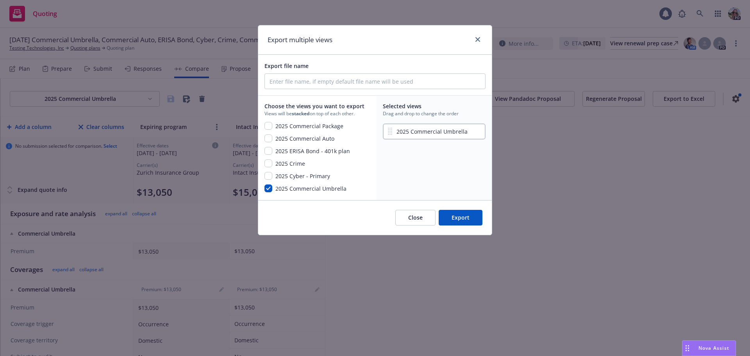
click at [474, 218] on button "Export" at bounding box center [461, 218] width 44 height 16
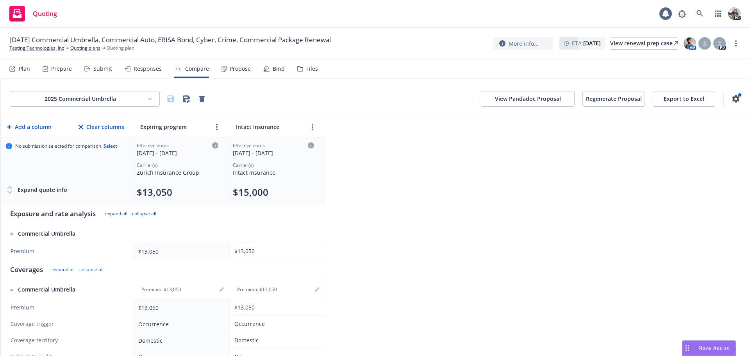
click at [92, 71] on div "Submit" at bounding box center [98, 68] width 28 height 19
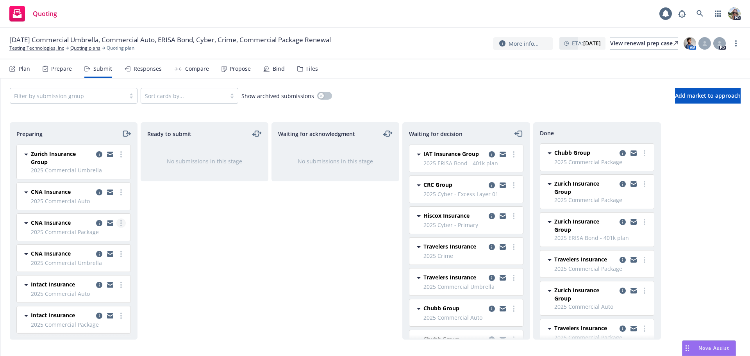
click at [116, 220] on link "more" at bounding box center [120, 222] width 9 height 9
click at [92, 286] on span "Add accepted decision" at bounding box center [80, 285] width 78 height 7
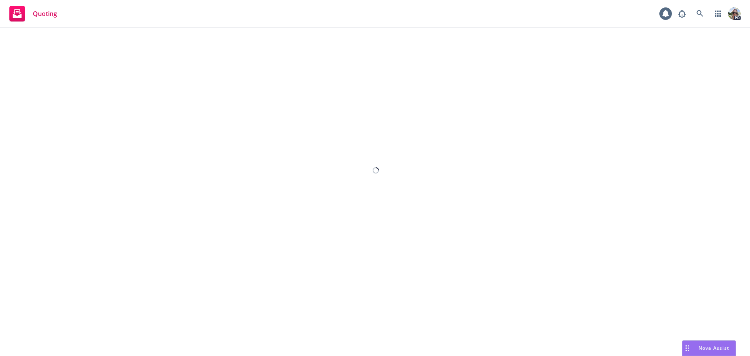
select select "12"
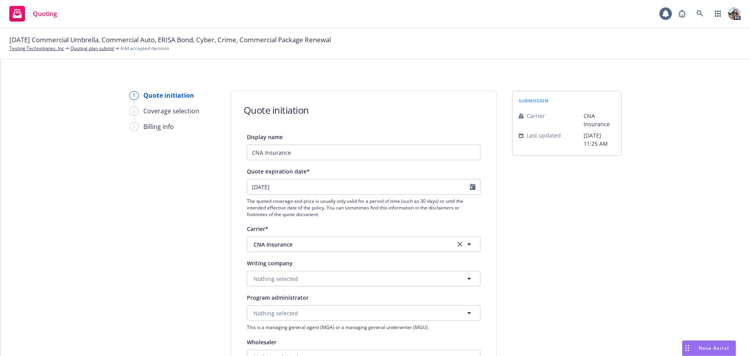
click at [636, 261] on div "1 Quote initiation 2 Coverage selection 3 Billing info Quote initiation Display…" at bounding box center [375, 353] width 731 height 524
click at [89, 47] on link "Quoting plan submit" at bounding box center [92, 48] width 44 height 7
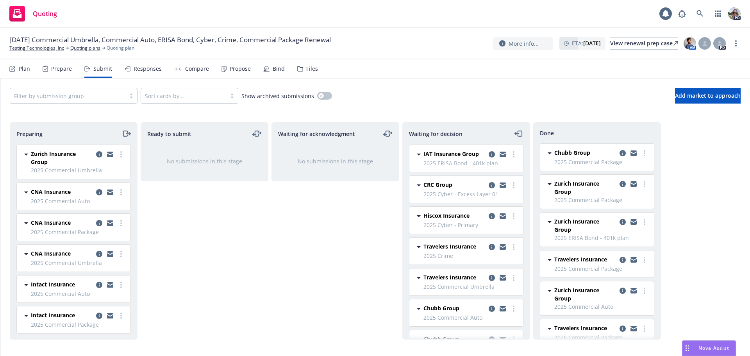
click at [188, 68] on div "Compare" at bounding box center [197, 69] width 24 height 6
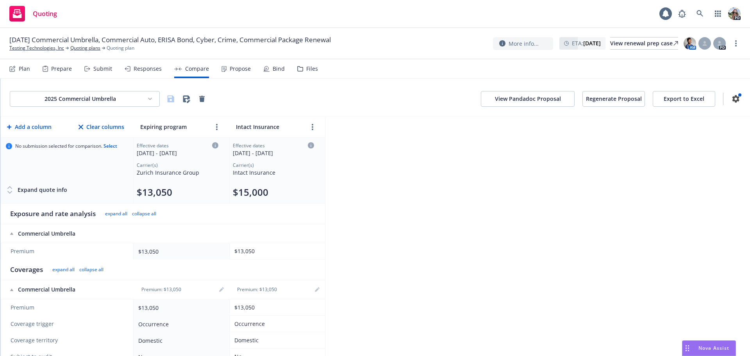
click at [231, 67] on div "Propose" at bounding box center [240, 69] width 21 height 6
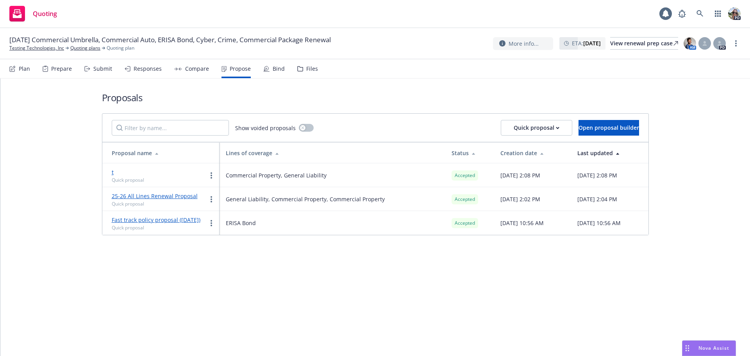
click at [192, 71] on div "Compare" at bounding box center [197, 69] width 24 height 6
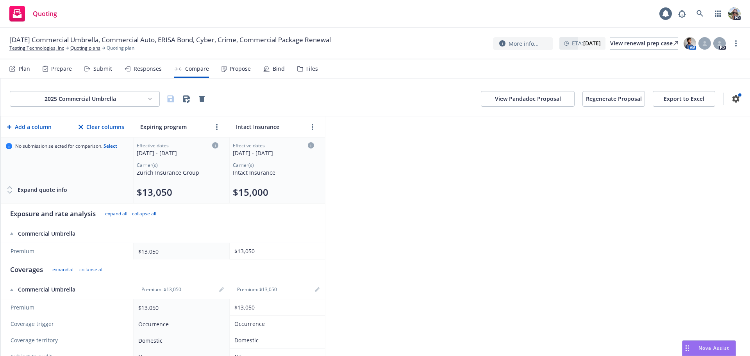
click at [234, 67] on div "Propose" at bounding box center [240, 69] width 21 height 6
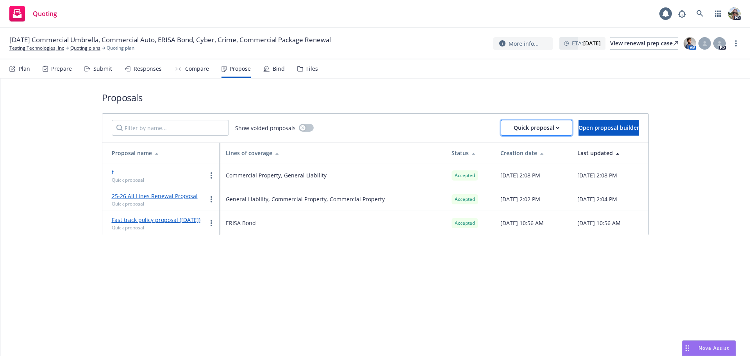
click at [514, 128] on div "Quick proposal" at bounding box center [537, 127] width 46 height 15
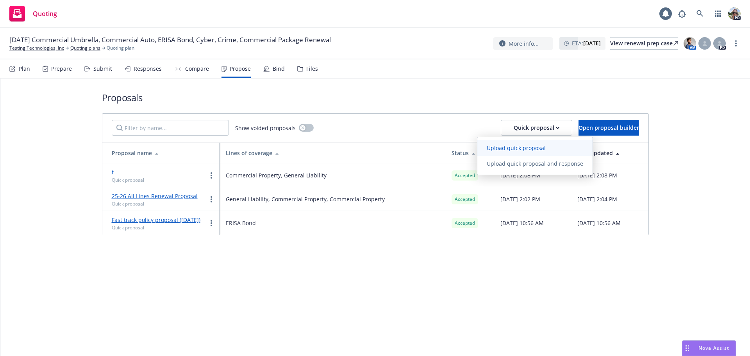
click at [502, 147] on span "Upload quick proposal" at bounding box center [517, 147] width 78 height 7
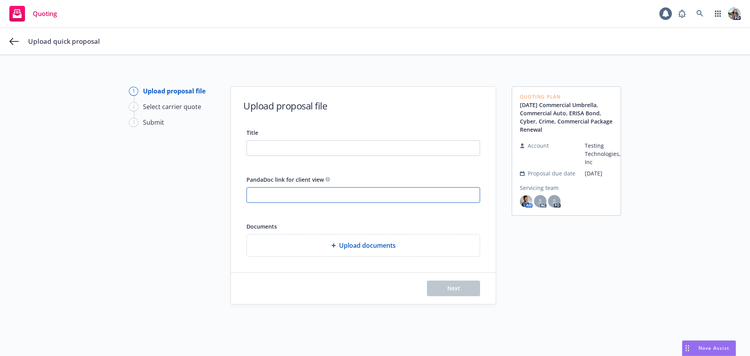
drag, startPoint x: 427, startPoint y: 199, endPoint x: 231, endPoint y: 188, distance: 196.1
click at [231, 188] on div "Title PandaDoc link for client view Documents Upload documents" at bounding box center [363, 192] width 265 height 129
drag, startPoint x: 273, startPoint y: 151, endPoint x: 277, endPoint y: 147, distance: 6.1
click at [274, 150] on input "Title" at bounding box center [363, 148] width 233 height 15
type input "25-26 All Lines Proposal"
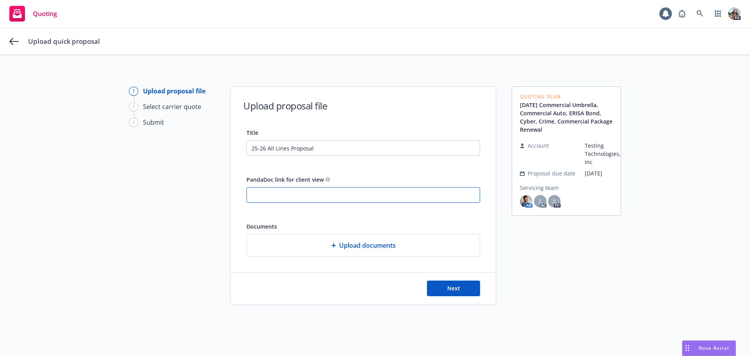
click at [295, 196] on input "PandaDoc link for client view" at bounding box center [363, 195] width 233 height 15
paste input "[URL][DOMAIN_NAME]"
type input "[URL][DOMAIN_NAME]"
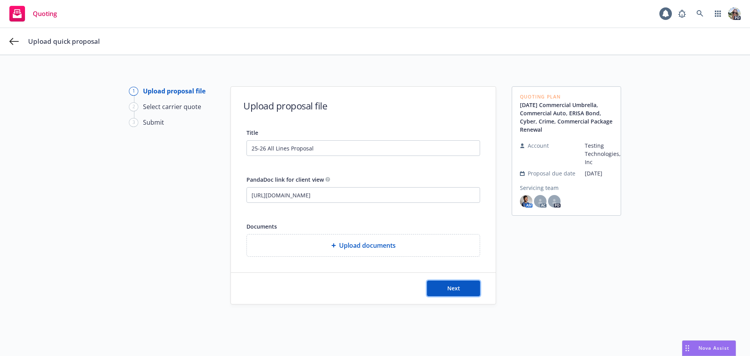
click at [439, 288] on button "Next" at bounding box center [453, 289] width 53 height 16
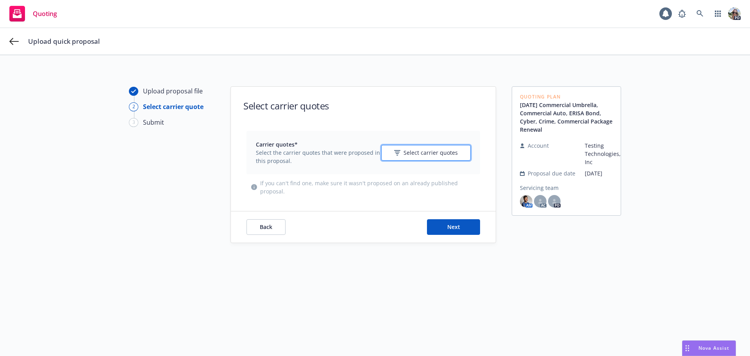
click at [414, 156] on span "Select carrier quotes" at bounding box center [431, 152] width 54 height 8
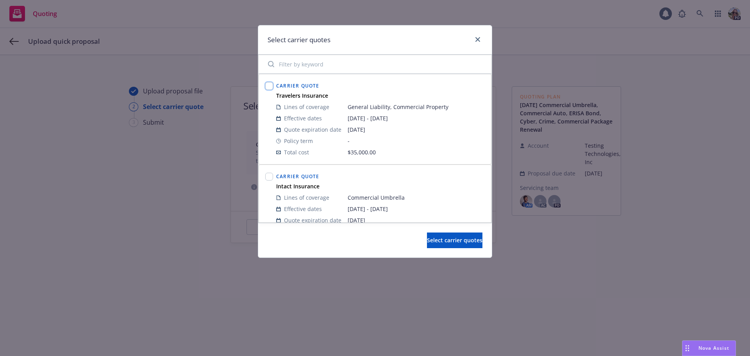
click at [272, 86] on input "checkbox" at bounding box center [269, 86] width 8 height 8
checkbox input "true"
click at [270, 176] on input "checkbox" at bounding box center [269, 177] width 8 height 8
checkbox input "true"
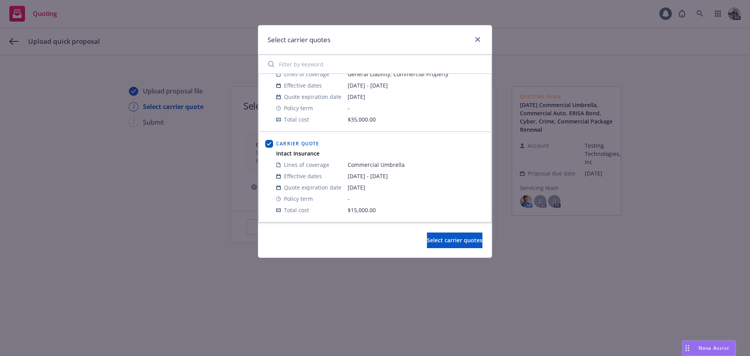
scroll to position [27, 0]
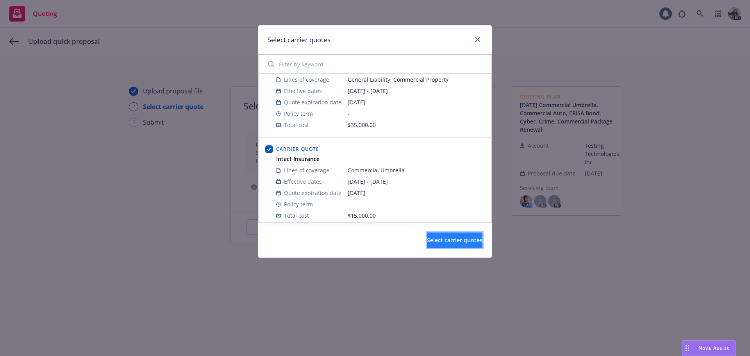
click at [427, 245] on button "Select carrier quotes" at bounding box center [454, 241] width 55 height 16
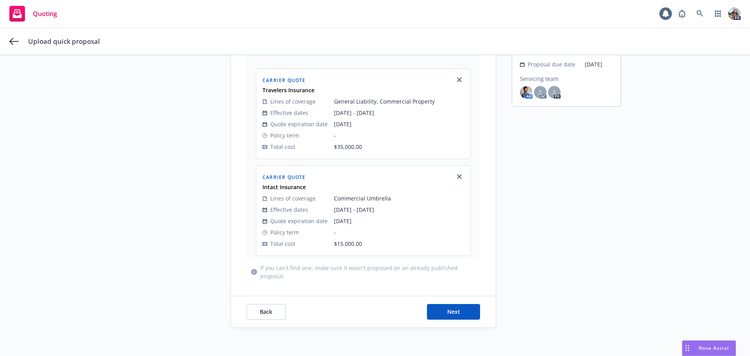
scroll to position [112, 0]
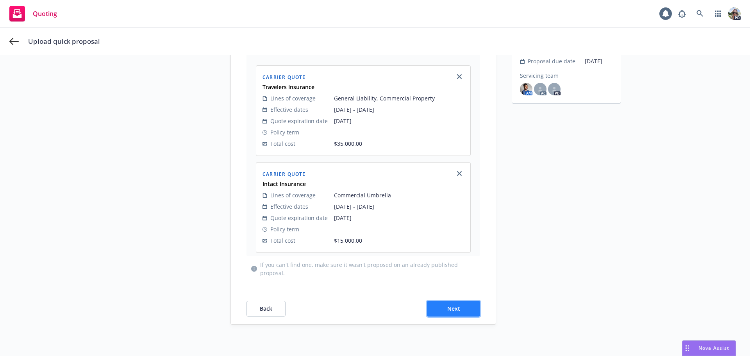
click at [433, 311] on button "Next" at bounding box center [453, 309] width 53 height 16
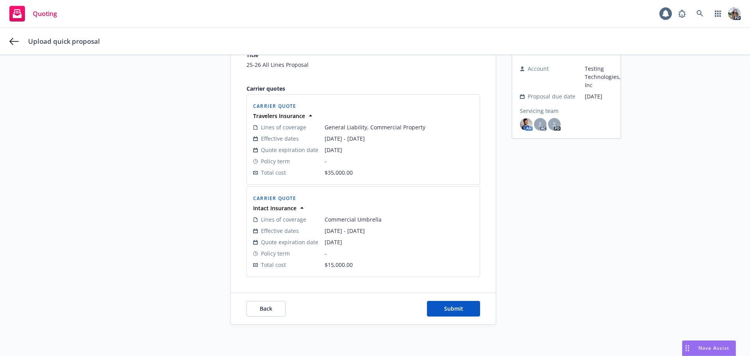
scroll to position [77, 0]
click at [435, 311] on button "Submit" at bounding box center [453, 309] width 53 height 16
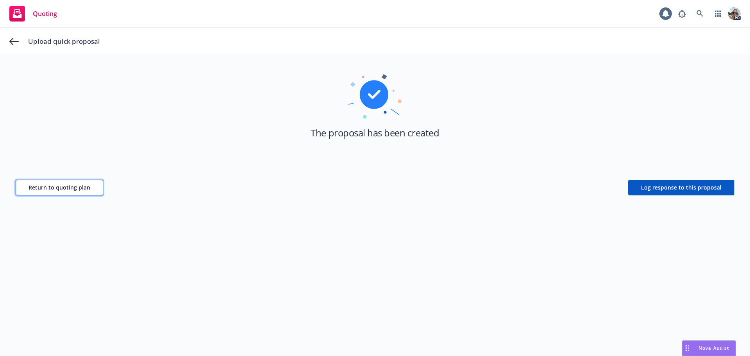
click at [80, 184] on span "Return to quoting plan" at bounding box center [60, 187] width 62 height 7
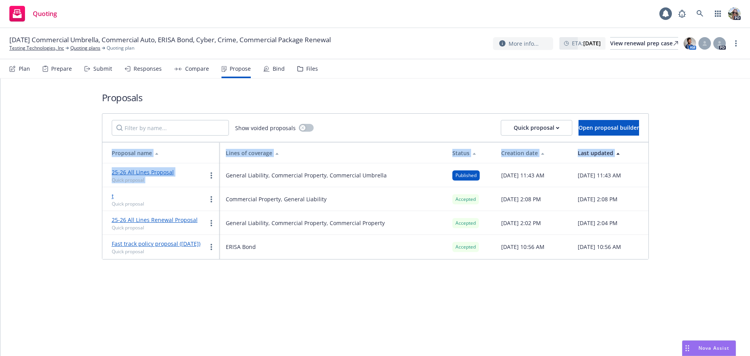
drag, startPoint x: 203, startPoint y: 174, endPoint x: 102, endPoint y: 175, distance: 101.6
click at [102, 176] on div "Show voided proposals Quick proposal Open proposal builder Proposal name Lines …" at bounding box center [375, 186] width 547 height 146
click at [211, 174] on icon "more" at bounding box center [212, 175] width 2 height 6
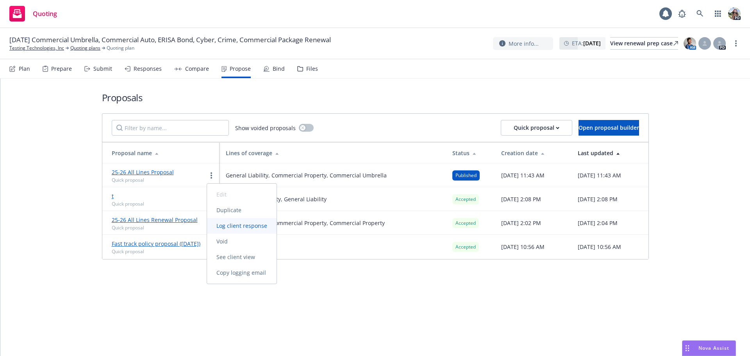
click at [244, 226] on span "Log client response" at bounding box center [242, 225] width 70 height 7
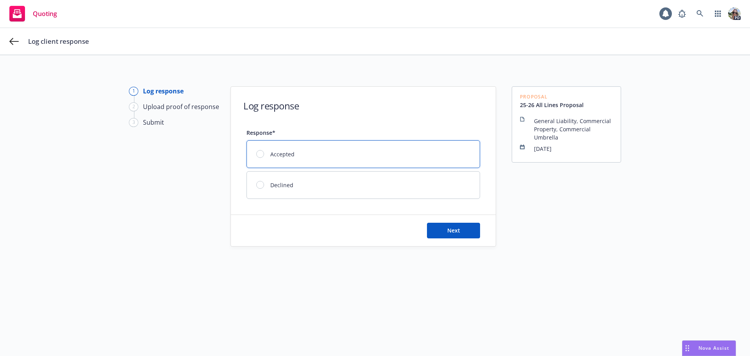
drag, startPoint x: 255, startPoint y: 153, endPoint x: 265, endPoint y: 158, distance: 11.0
click at [256, 154] on div at bounding box center [260, 154] width 8 height 8
click at [455, 228] on span "Next" at bounding box center [453, 230] width 13 height 7
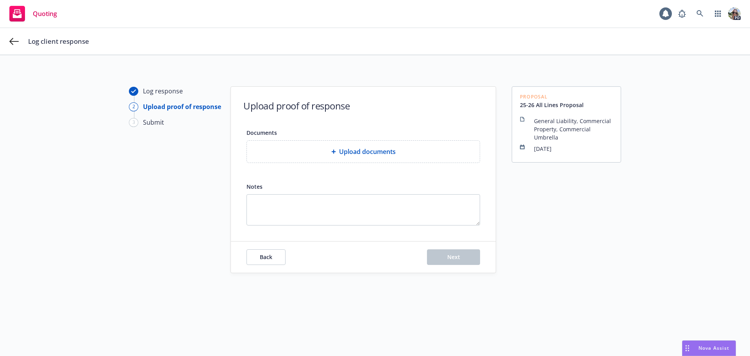
type textarea "x"
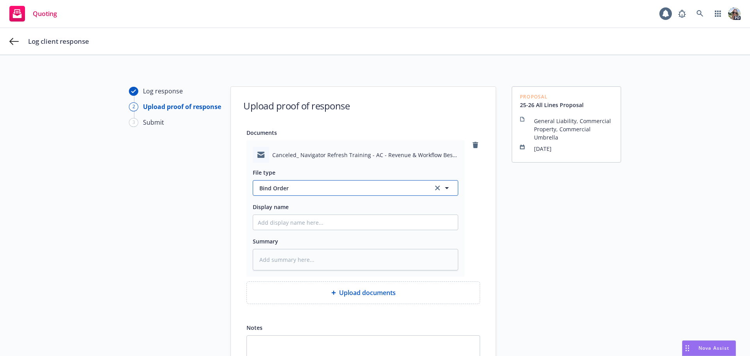
click at [277, 190] on span "Bind Order" at bounding box center [341, 188] width 165 height 8
click at [313, 166] on div "File type Bind Order Display name Summary" at bounding box center [356, 216] width 206 height 107
click at [264, 224] on input "Display name" at bounding box center [355, 222] width 205 height 15
type textarea "x"
type input "2"
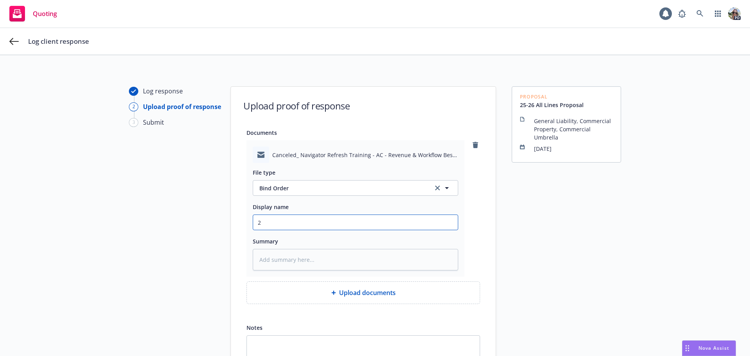
type textarea "x"
type input "25"
type textarea "x"
type input "25-"
type textarea "x"
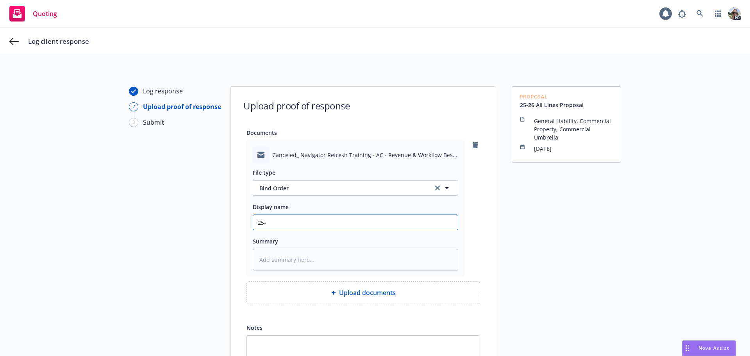
type input "25-2"
type textarea "x"
type input "25-26"
type textarea "x"
type input "25-26"
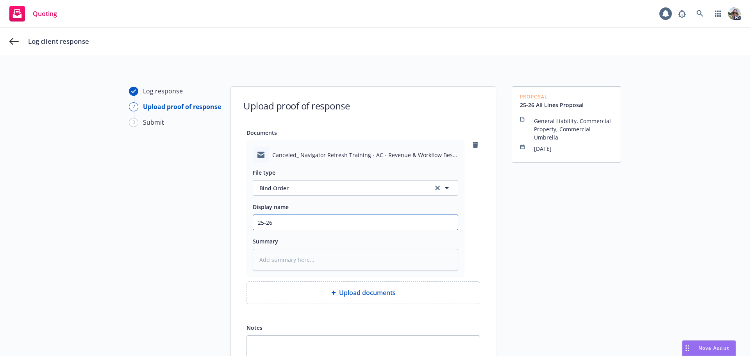
type textarea "x"
type input "25-26 P"
type textarea "x"
type input "25-26 PA"
type textarea "x"
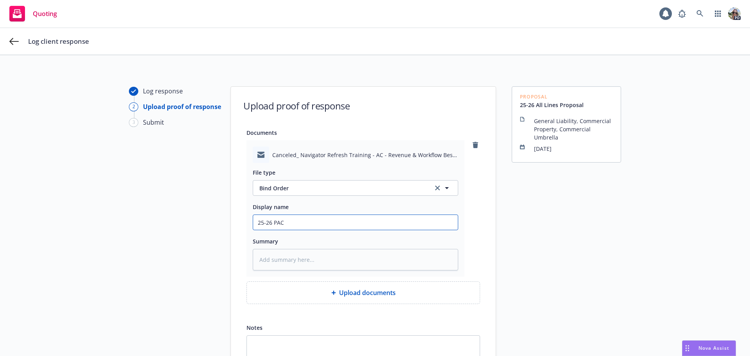
type input "25-26 PACK"
type textarea "x"
type input "25-26 PACK,"
type textarea "x"
type input "25-26 PACK,"
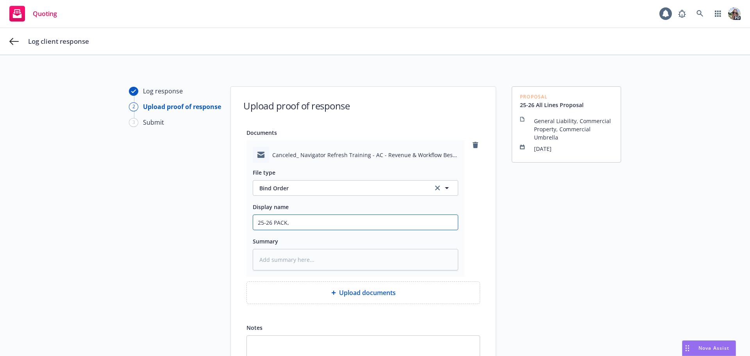
type textarea "x"
type input "25-26 PACK, U"
type textarea "x"
type input "25-26 PACK, UM"
type textarea "x"
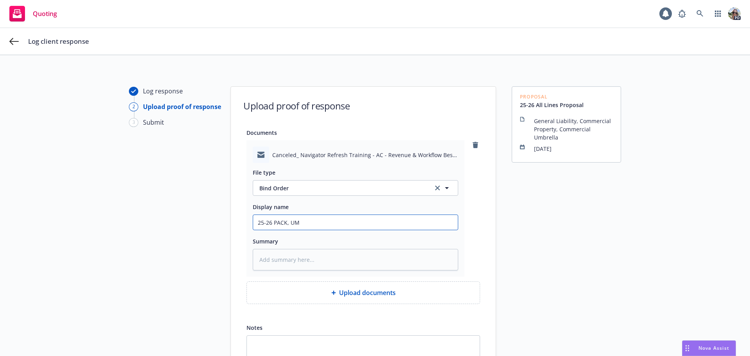
type input "25-26 PACK, UMB"
type textarea "x"
type input "25-26 PACK, UMB"
type textarea "x"
type input "25-26 PACK, UMB Pe"
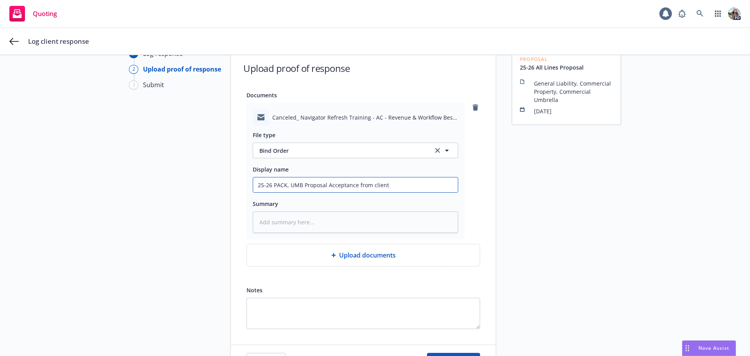
scroll to position [65, 0]
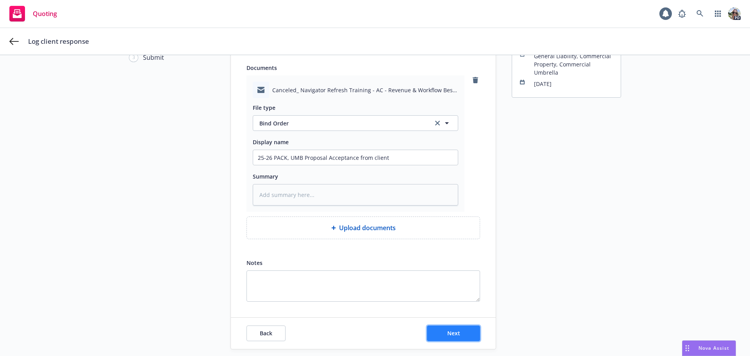
click at [451, 337] on button "Next" at bounding box center [453, 334] width 53 height 16
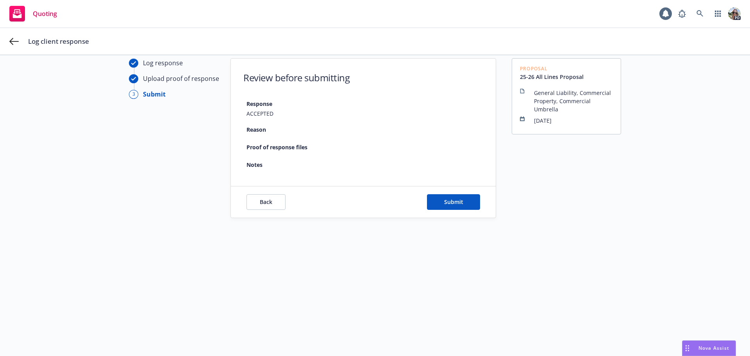
scroll to position [28, 0]
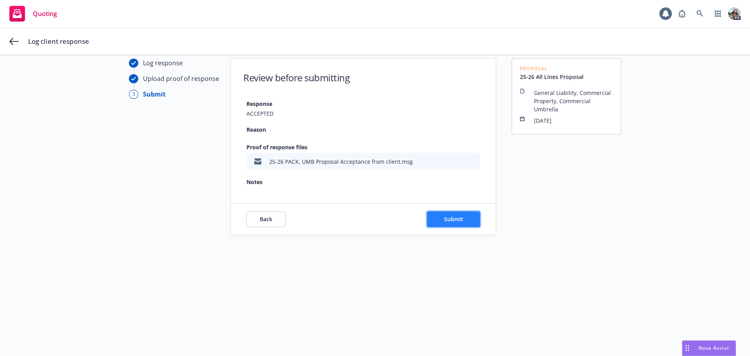
click at [433, 219] on button "Submit" at bounding box center [453, 219] width 53 height 16
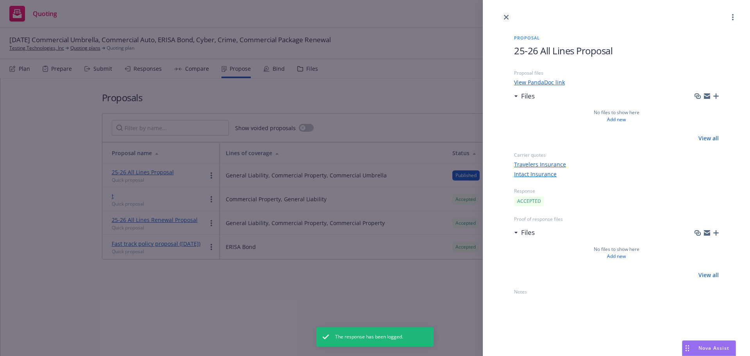
click at [506, 15] on icon "close" at bounding box center [506, 17] width 5 height 5
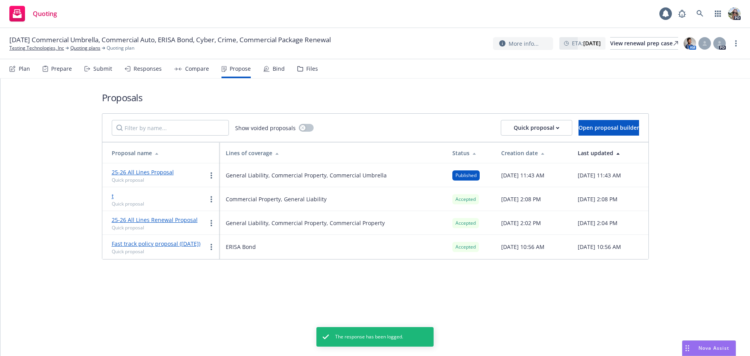
click at [279, 68] on div "Bind" at bounding box center [279, 69] width 12 height 6
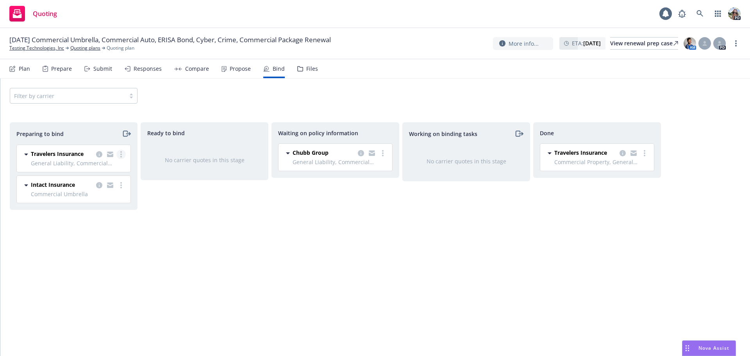
click at [123, 155] on link "more" at bounding box center [120, 154] width 9 height 9
click at [89, 186] on span "Log bind order" at bounding box center [77, 185] width 57 height 7
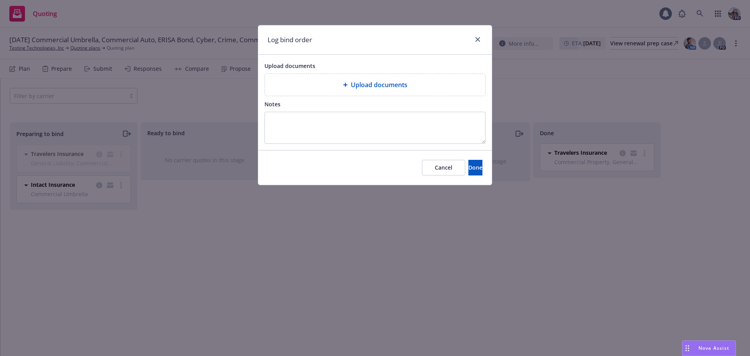
click at [277, 88] on div "Upload documents" at bounding box center [375, 84] width 208 height 9
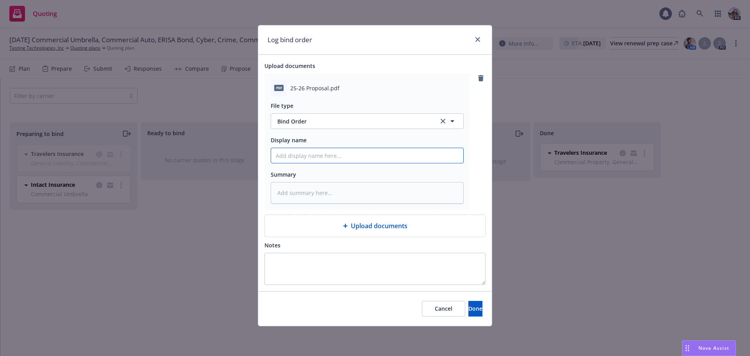
click at [290, 155] on input "Display name" at bounding box center [367, 155] width 192 height 15
click at [469, 310] on span "Done" at bounding box center [476, 308] width 14 height 7
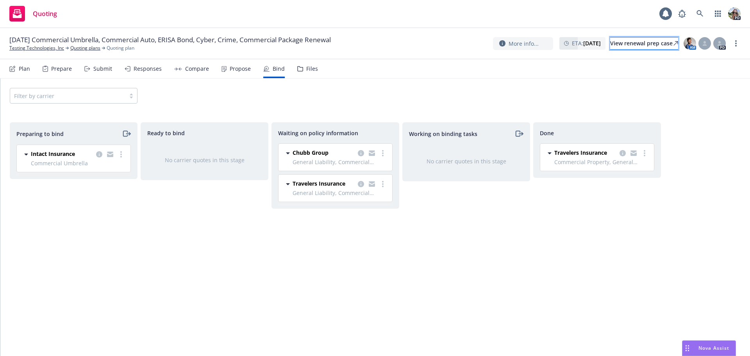
click at [643, 46] on div "View renewal prep case" at bounding box center [644, 44] width 68 height 12
click at [737, 44] on icon "more" at bounding box center [736, 43] width 2 height 6
click at [438, 322] on div "Working on binding tasks No carrier quotes in this stage" at bounding box center [466, 230] width 128 height 217
click at [308, 69] on div "Files" at bounding box center [312, 69] width 12 height 6
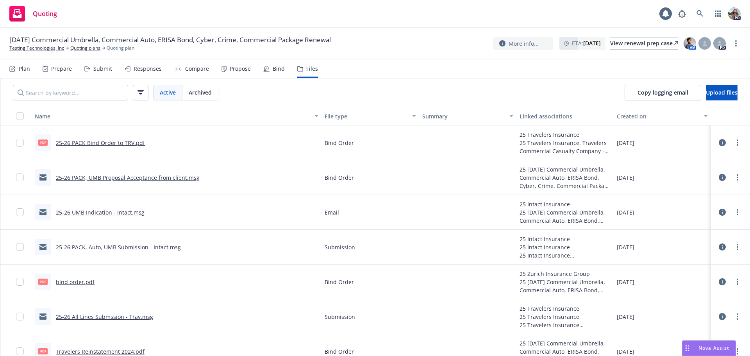
click at [20, 68] on div "Plan" at bounding box center [24, 69] width 11 height 6
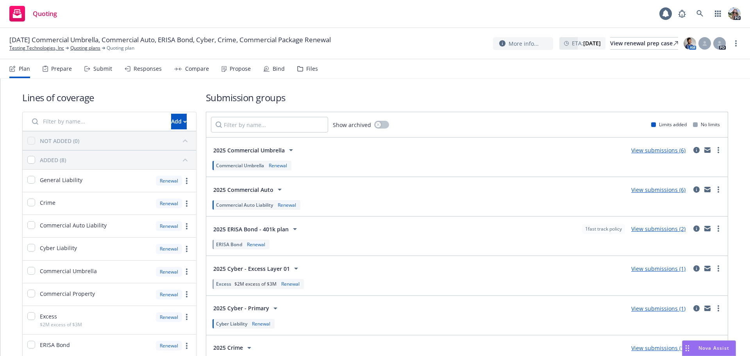
click at [308, 68] on div "Files" at bounding box center [312, 69] width 12 height 6
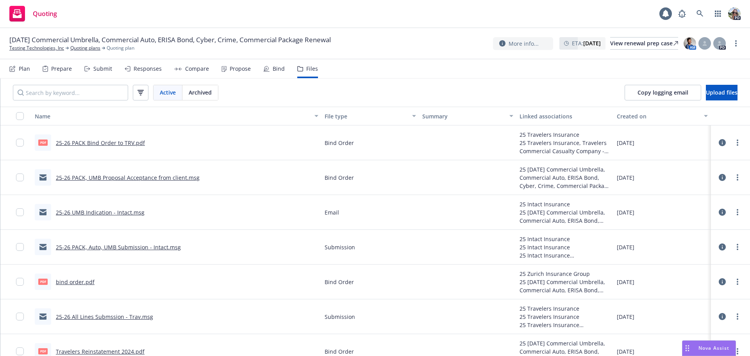
click at [24, 68] on div "Plan" at bounding box center [24, 69] width 11 height 6
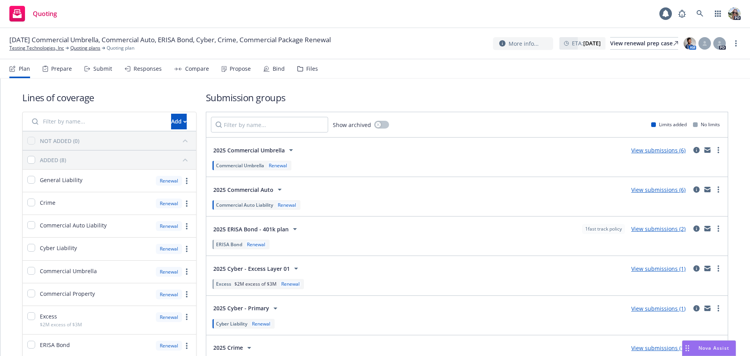
scroll to position [93, 0]
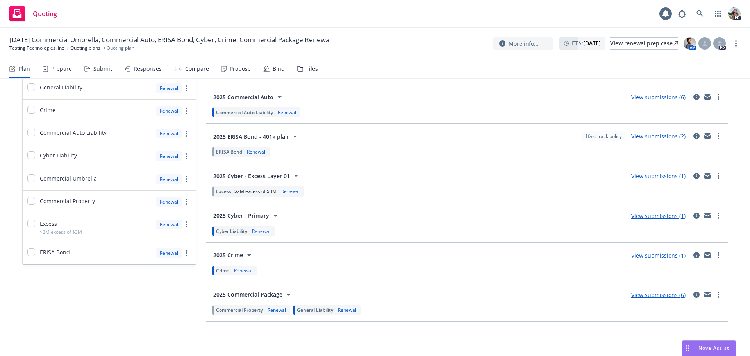
click at [327, 309] on span "General Liability" at bounding box center [315, 310] width 36 height 7
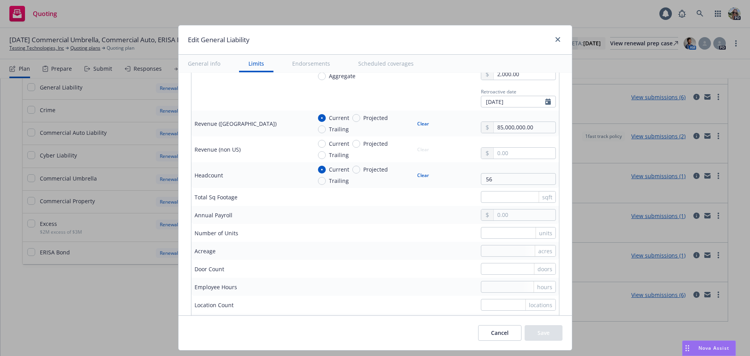
scroll to position [515, 0]
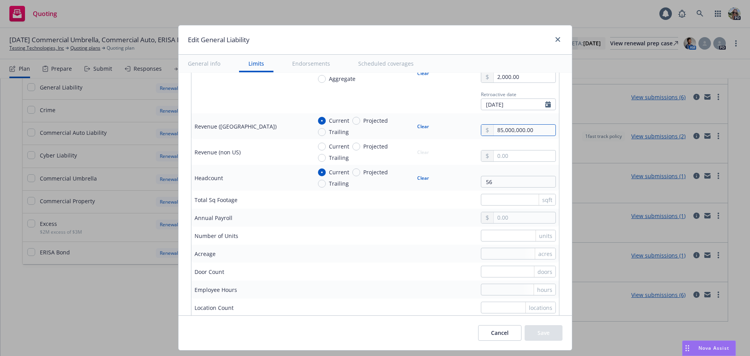
drag, startPoint x: 531, startPoint y: 128, endPoint x: 442, endPoint y: 129, distance: 89.9
click at [442, 129] on div "Current Projected Trailing Clear 85,000,000.00" at bounding box center [434, 126] width 244 height 20
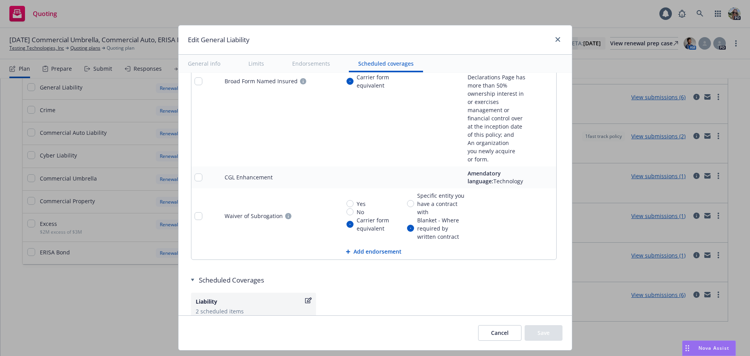
scroll to position [1179, 0]
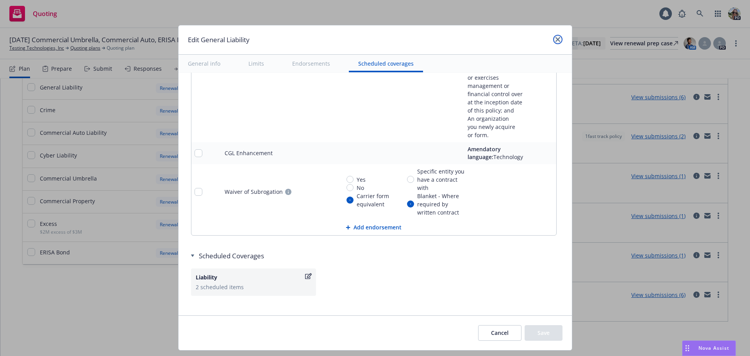
click at [558, 40] on icon "close" at bounding box center [558, 39] width 5 height 5
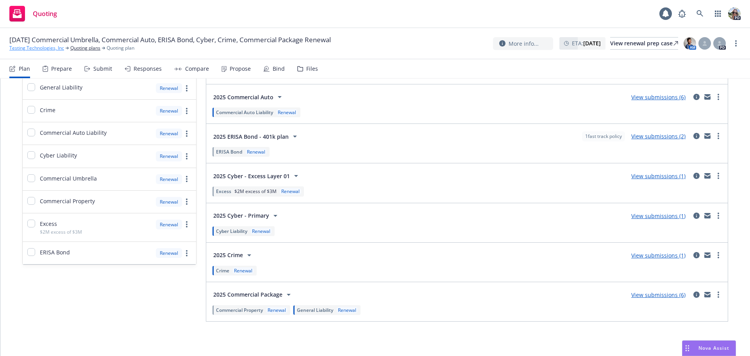
click at [36, 49] on link "Testing Technologies, Inc" at bounding box center [36, 48] width 55 height 7
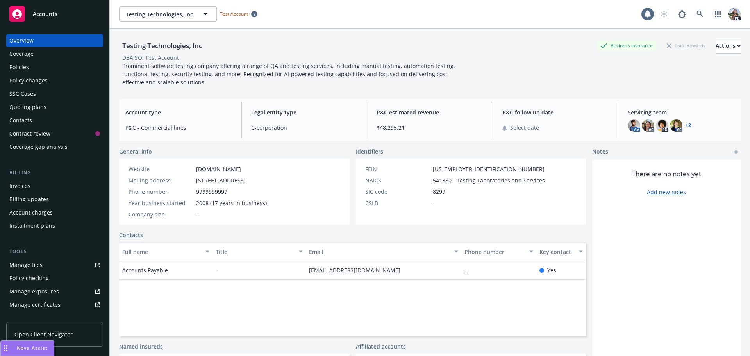
click at [25, 213] on div "Account charges" at bounding box center [30, 212] width 43 height 13
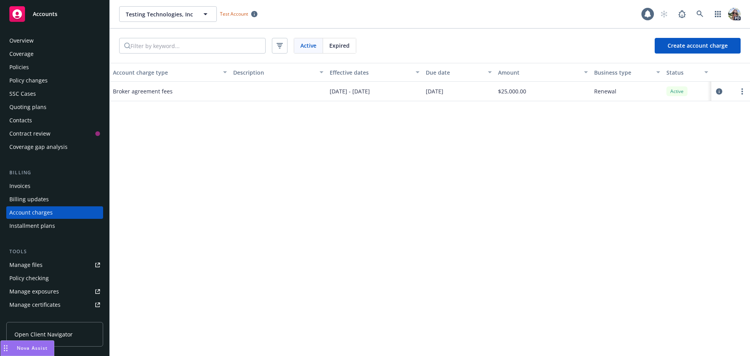
scroll to position [22, 0]
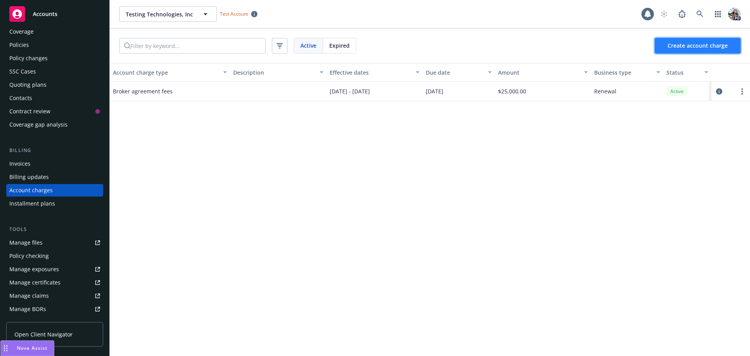
click at [665, 47] on button "Create account charge" at bounding box center [698, 46] width 86 height 16
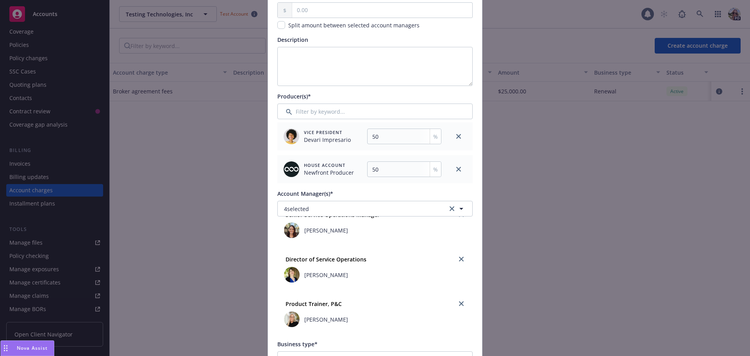
scroll to position [0, 0]
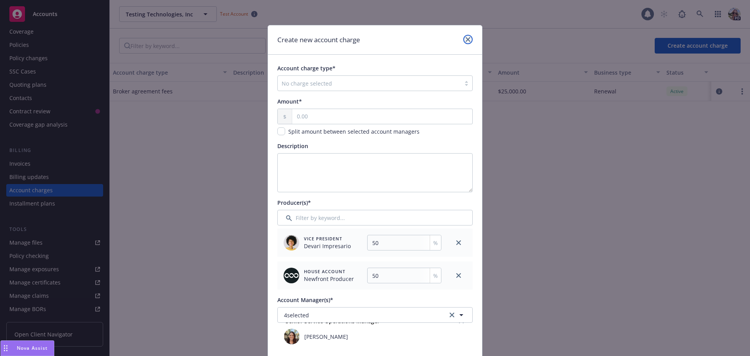
click at [469, 41] on link "close" at bounding box center [467, 39] width 9 height 9
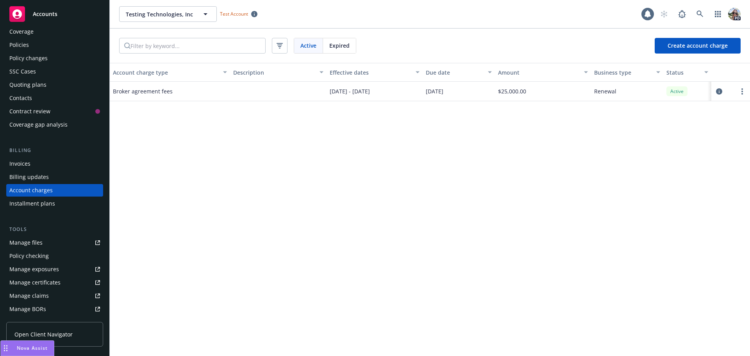
click at [16, 46] on div "Policies" at bounding box center [19, 45] width 20 height 13
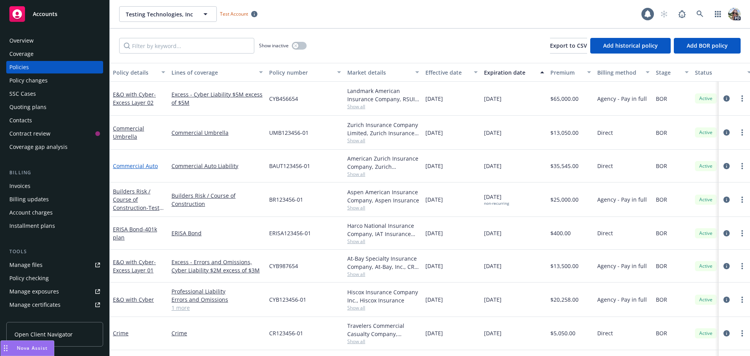
click at [119, 165] on link "Commercial Auto" at bounding box center [135, 165] width 45 height 7
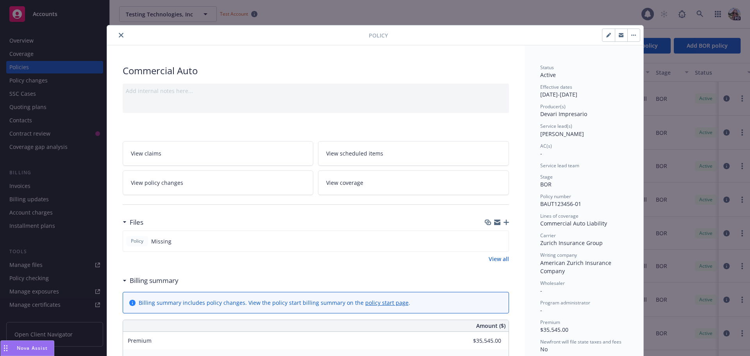
click at [603, 31] on button "button" at bounding box center [609, 35] width 13 height 13
select select "BOR"
select select "12"
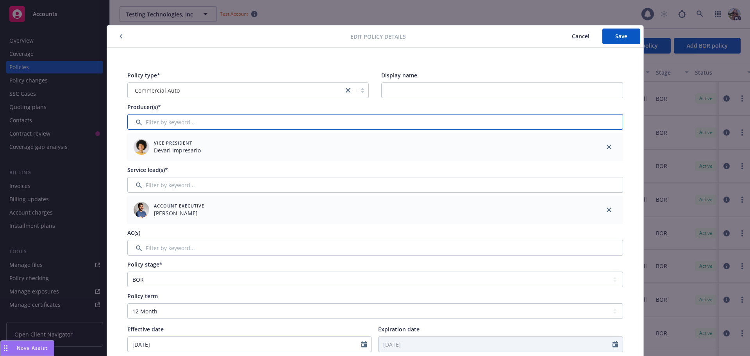
click at [188, 123] on input "Filter by keyword..." at bounding box center [375, 122] width 496 height 16
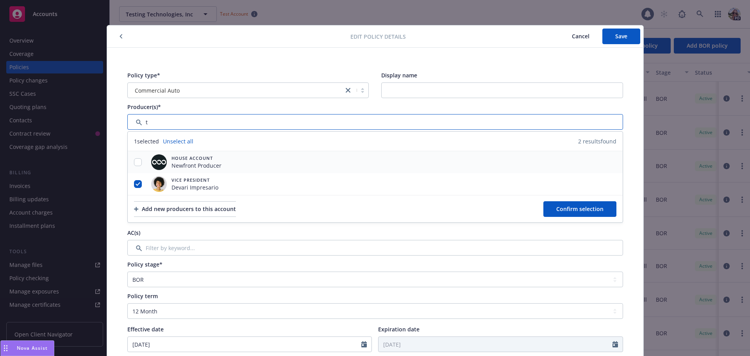
type input "t"
click at [134, 163] on input "checkbox" at bounding box center [138, 162] width 8 height 8
checkbox input "true"
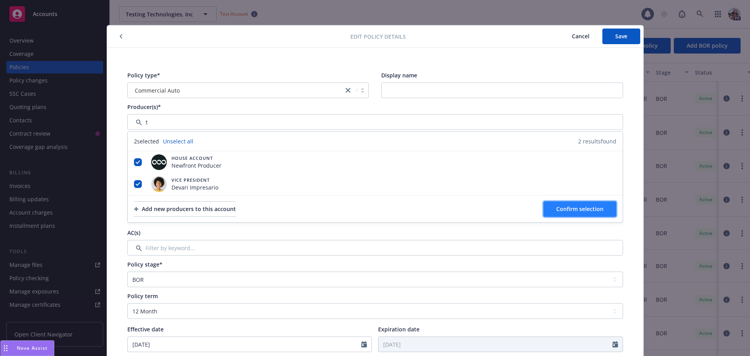
click at [556, 211] on span "Confirm selection" at bounding box center [579, 208] width 47 height 7
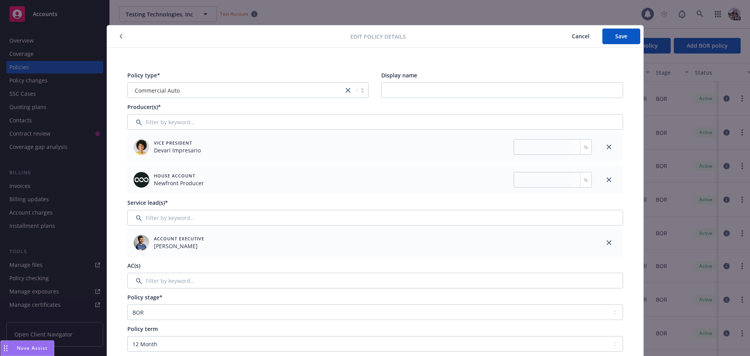
click at [116, 36] on button "button" at bounding box center [120, 36] width 9 height 9
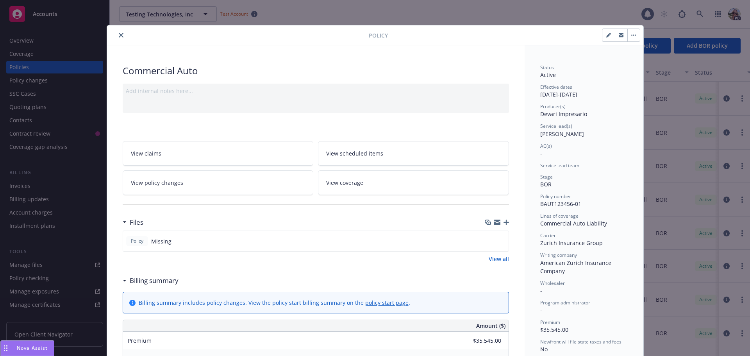
click at [168, 179] on span "View policy changes" at bounding box center [157, 183] width 52 height 8
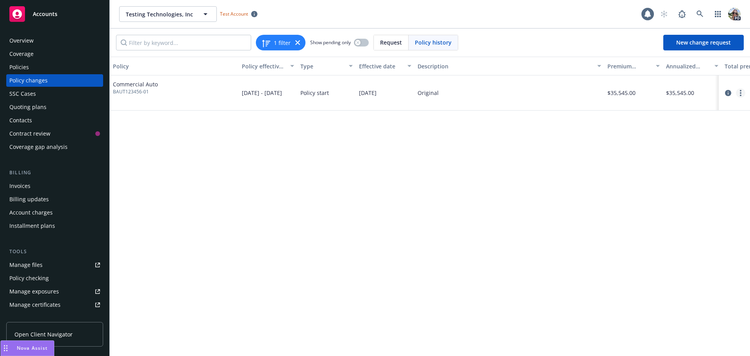
click at [739, 94] on link "more" at bounding box center [740, 92] width 9 height 9
click at [27, 82] on div "Policy changes" at bounding box center [28, 80] width 38 height 13
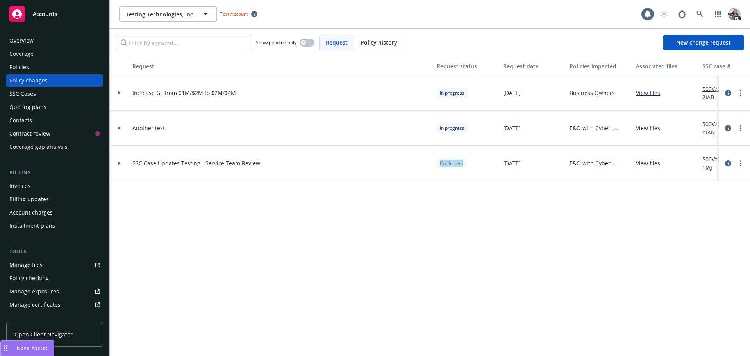
drag, startPoint x: 485, startPoint y: 162, endPoint x: 413, endPoint y: 165, distance: 72.0
click at [413, 165] on div "SSC Case Updates Testing - Service Team Review Confirmed 07/15/2025 E&O with Cy…" at bounding box center [602, 163] width 984 height 35
click at [728, 164] on icon "circleInformation" at bounding box center [728, 163] width 6 height 6
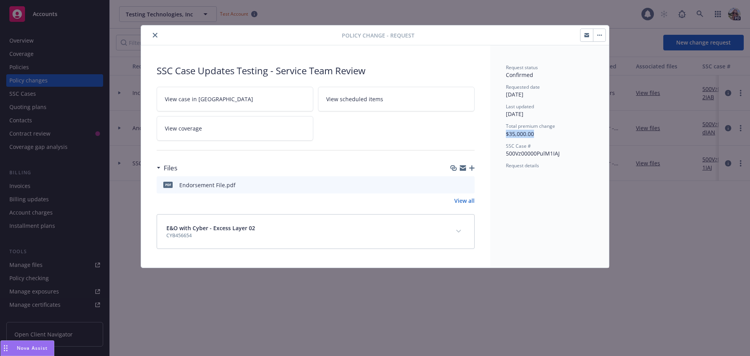
drag, startPoint x: 547, startPoint y: 132, endPoint x: 501, endPoint y: 138, distance: 47.3
click at [501, 138] on div "Request status Confirmed Requested date 07/15/2025 Last updated 07/29/2025 Tota…" at bounding box center [549, 156] width 119 height 222
click at [156, 37] on icon "close" at bounding box center [155, 35] width 5 height 5
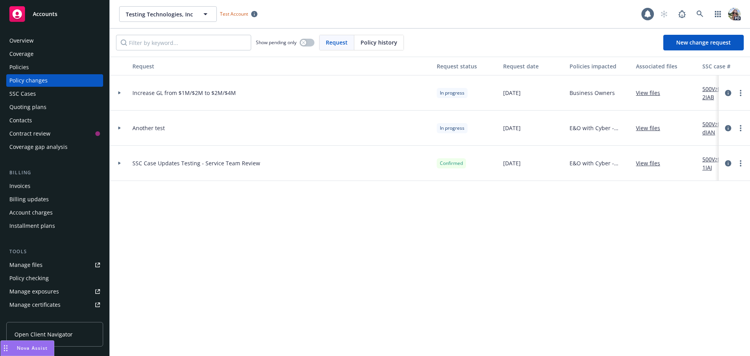
click at [118, 162] on div at bounding box center [119, 163] width 13 height 3
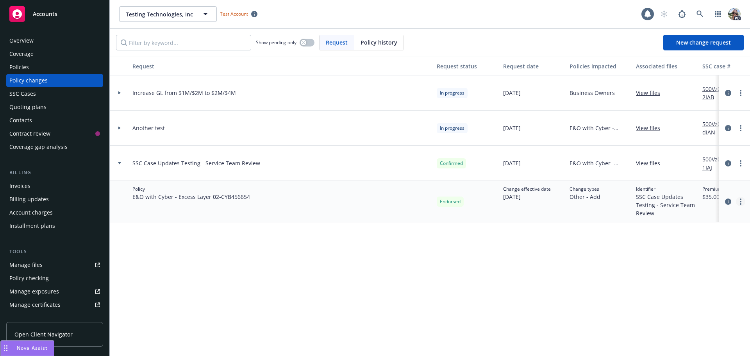
click at [743, 202] on link "more" at bounding box center [740, 201] width 9 height 9
click at [655, 261] on link "Edit billing info" at bounding box center [678, 265] width 134 height 16
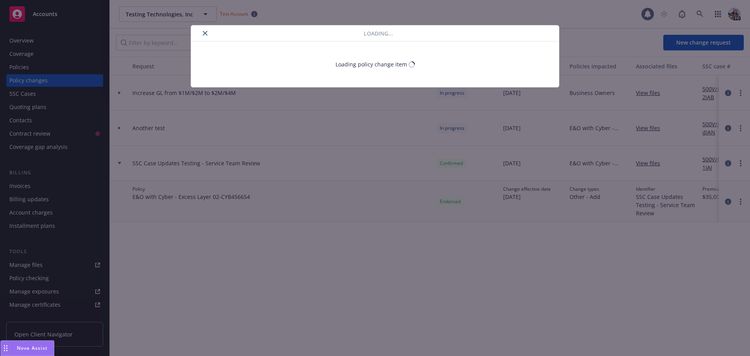
select select "TX"
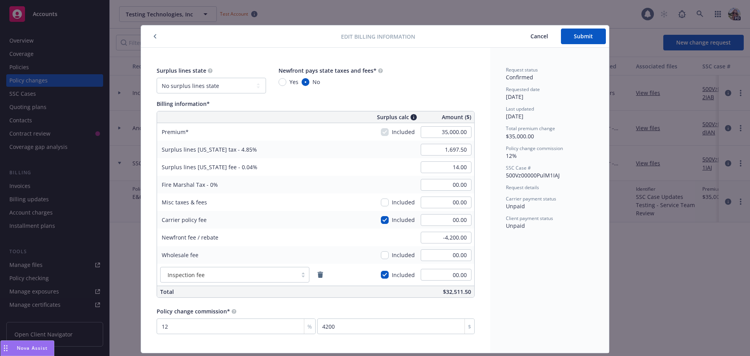
click at [154, 34] on icon "button" at bounding box center [155, 36] width 3 height 5
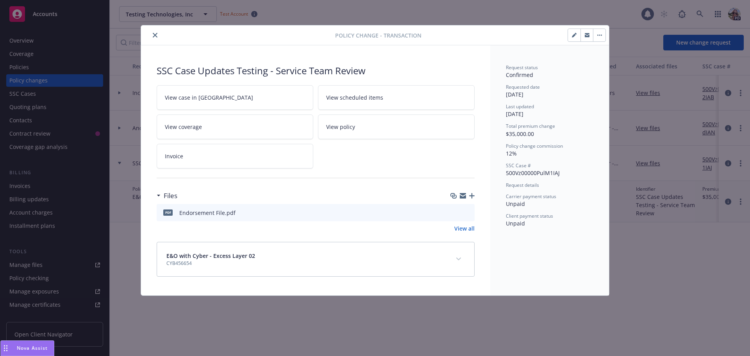
click at [155, 33] on icon "close" at bounding box center [155, 35] width 5 height 5
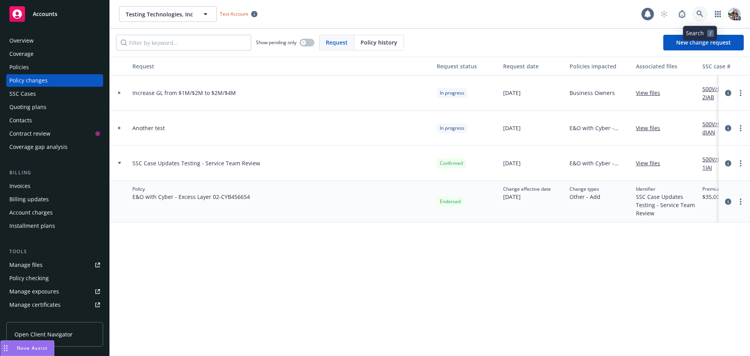
click at [700, 16] on icon at bounding box center [700, 14] width 7 height 7
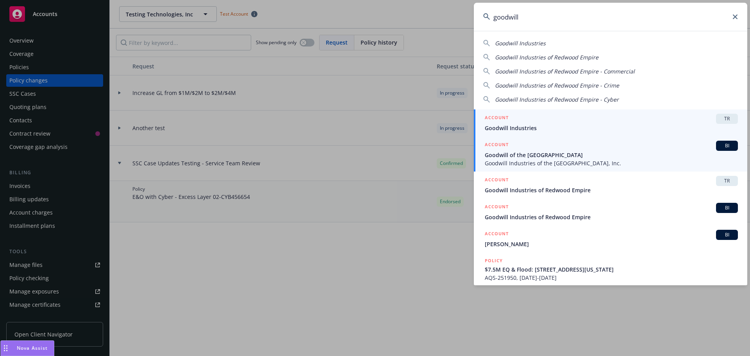
type input "goodwill"
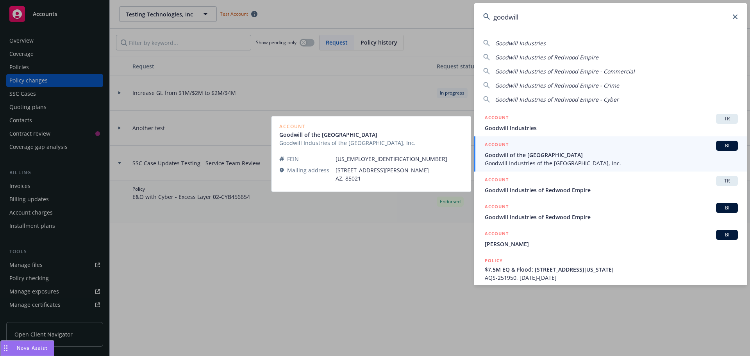
click at [532, 157] on span "Goodwill of the San Francisco Bay" at bounding box center [611, 155] width 253 height 8
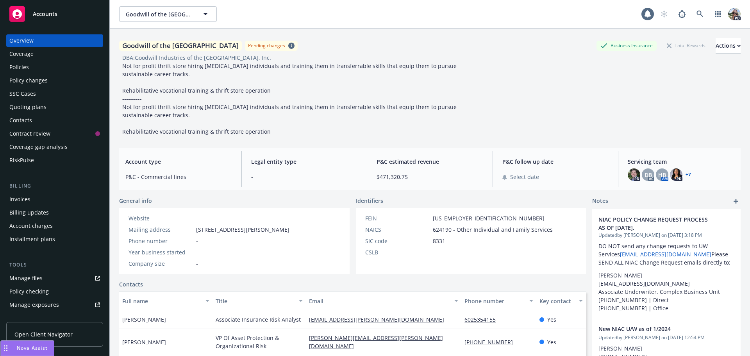
click at [37, 104] on div "Quoting plans" at bounding box center [27, 107] width 37 height 13
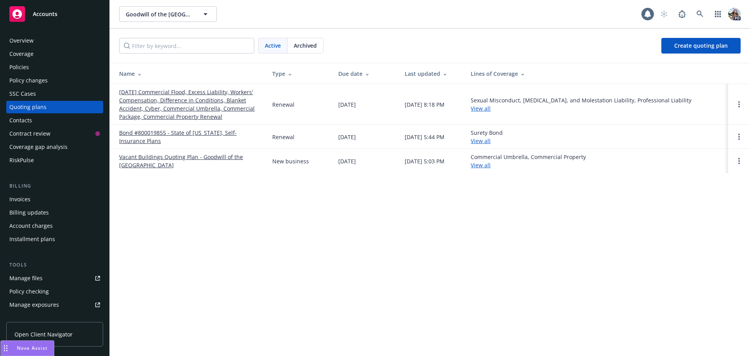
click at [17, 80] on div "Policy changes" at bounding box center [28, 80] width 38 height 13
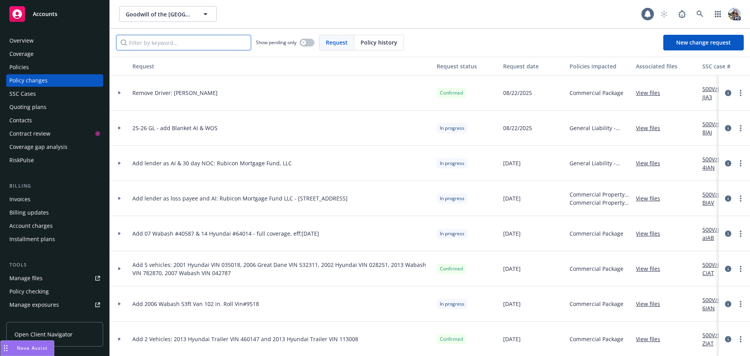
drag, startPoint x: 156, startPoint y: 42, endPoint x: 146, endPoint y: 30, distance: 15.3
click at [152, 42] on input "Filter by keyword..." at bounding box center [183, 43] width 135 height 16
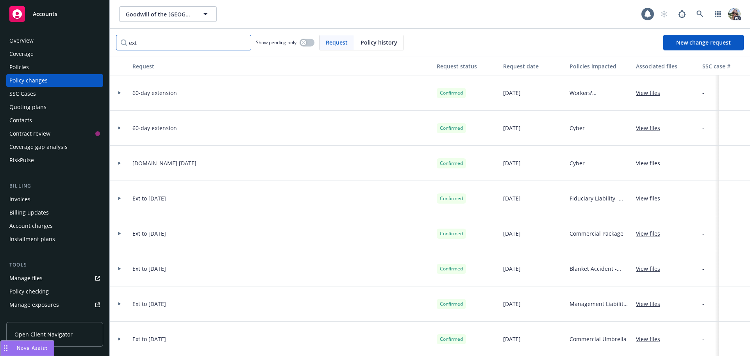
type input "ext"
click at [119, 93] on icon at bounding box center [119, 92] width 2 height 3
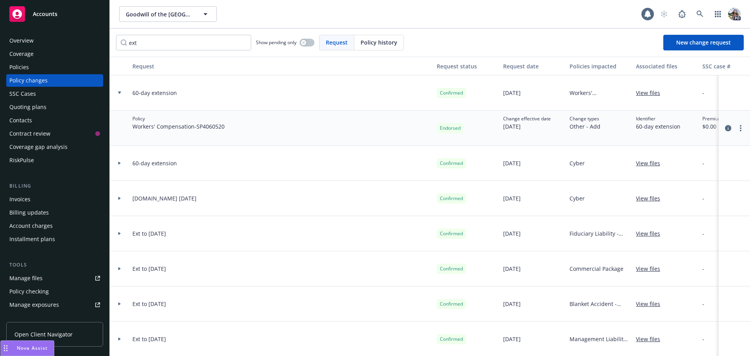
click at [117, 162] on div at bounding box center [119, 163] width 13 height 3
click at [117, 232] on div at bounding box center [119, 233] width 13 height 3
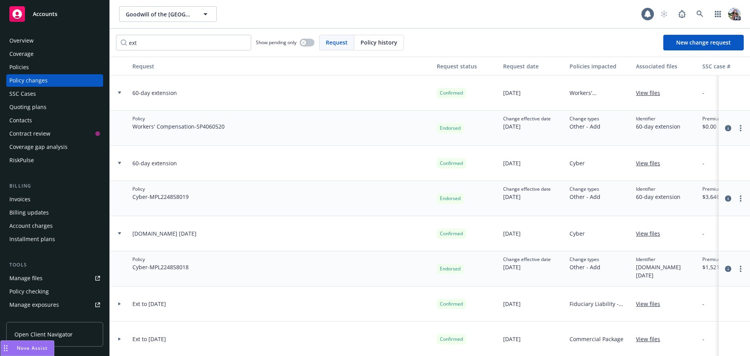
click at [119, 302] on div at bounding box center [120, 303] width 20 height 35
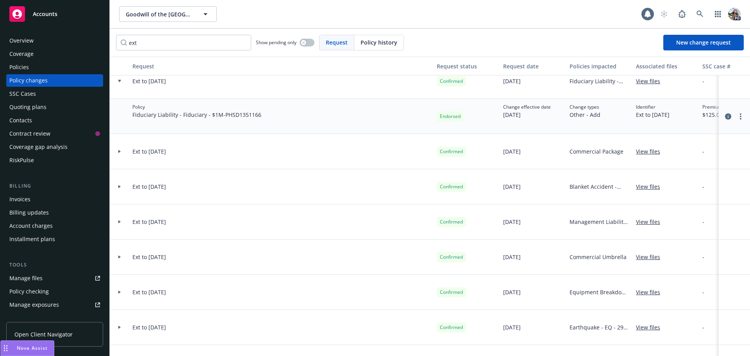
scroll to position [226, 0]
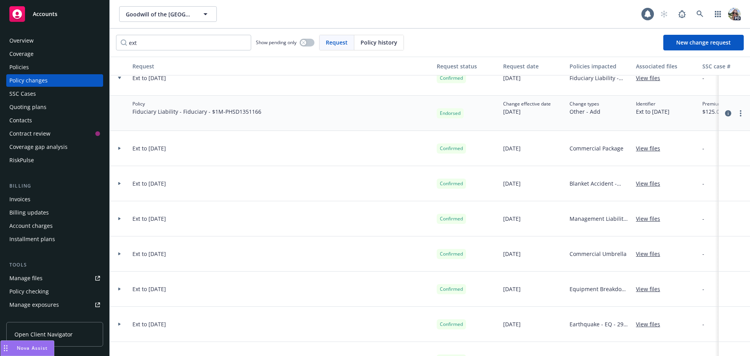
click at [118, 147] on icon at bounding box center [119, 148] width 3 height 3
click at [120, 148] on icon at bounding box center [119, 148] width 3 height 2
click at [120, 76] on div at bounding box center [120, 78] width 20 height 35
click at [172, 45] on input "ext" at bounding box center [183, 43] width 135 height 16
click at [242, 41] on input "ext" at bounding box center [183, 43] width 135 height 16
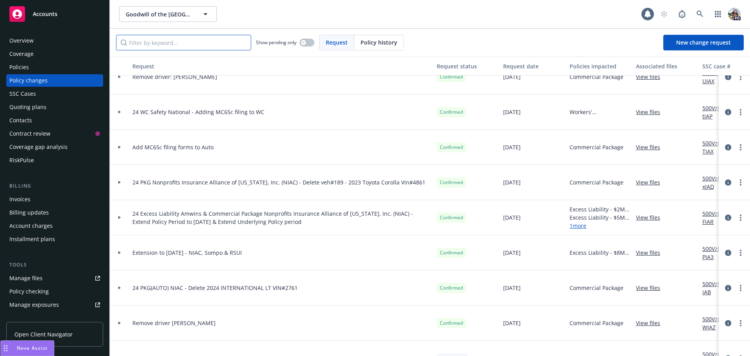
scroll to position [1018, 0]
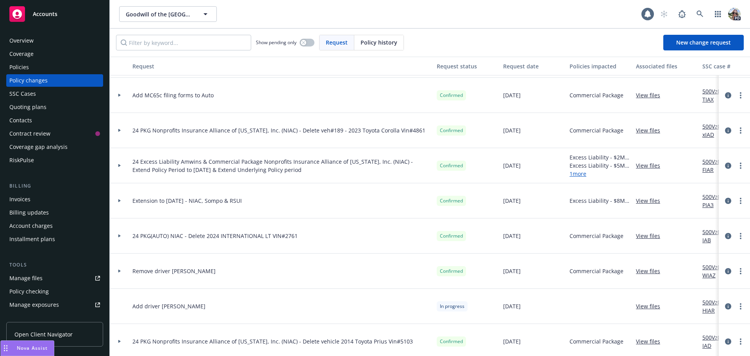
click at [119, 199] on div at bounding box center [120, 200] width 20 height 35
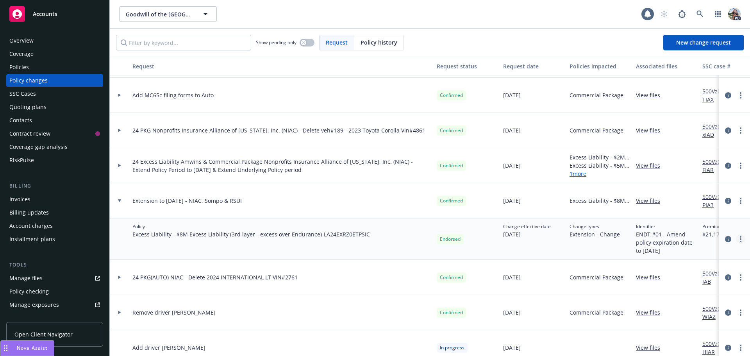
click at [736, 237] on link "more" at bounding box center [740, 238] width 9 height 9
click at [628, 301] on link "Edit billing info" at bounding box center [672, 302] width 134 height 16
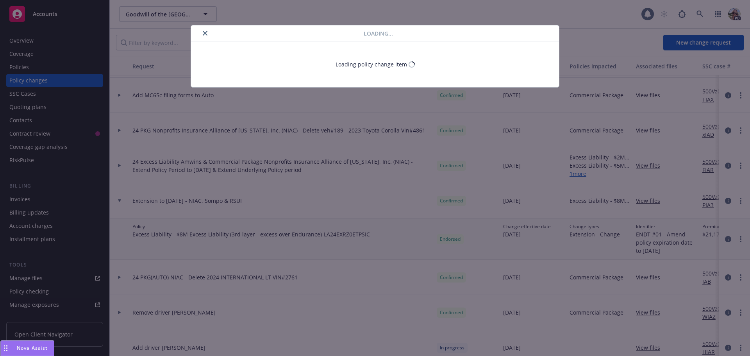
select select "CA"
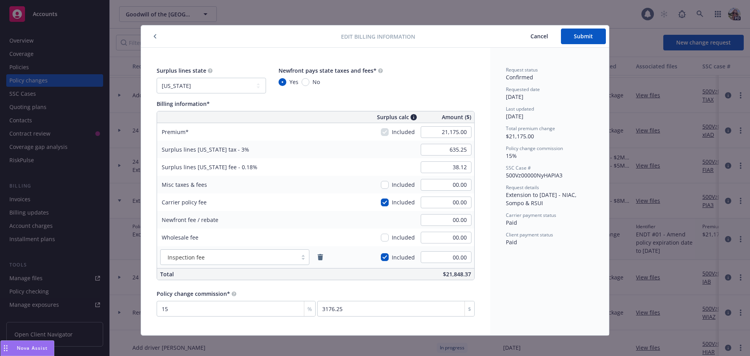
click at [154, 35] on icon "button" at bounding box center [155, 36] width 2 height 4
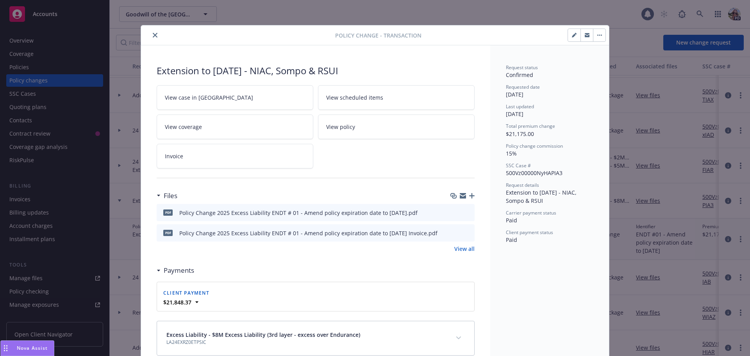
drag, startPoint x: 152, startPoint y: 35, endPoint x: 163, endPoint y: 48, distance: 17.8
click at [148, 32] on div at bounding box center [239, 34] width 191 height 9
